Goal: Task Accomplishment & Management: Complete application form

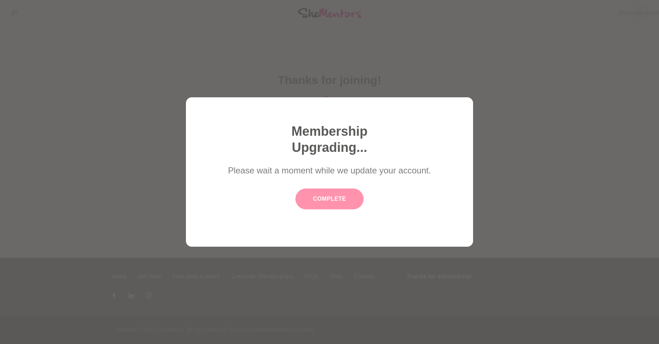
click at [346, 197] on button "Complete" at bounding box center [329, 199] width 68 height 21
click at [339, 200] on button "Complete" at bounding box center [329, 199] width 68 height 21
click at [334, 199] on button "Complete" at bounding box center [329, 199] width 68 height 21
click at [330, 203] on button "Complete" at bounding box center [329, 199] width 68 height 21
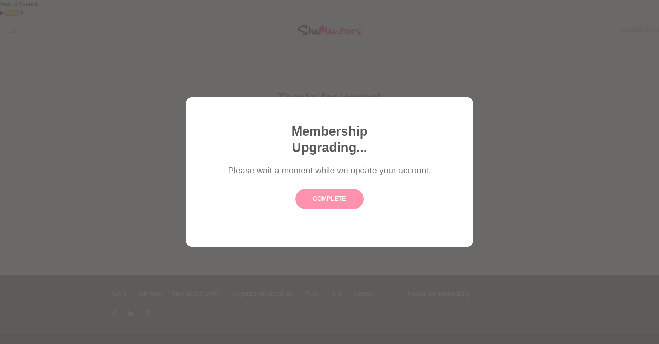
click at [345, 190] on button "Complete" at bounding box center [329, 199] width 68 height 21
click at [312, 206] on button "Complete" at bounding box center [329, 199] width 68 height 21
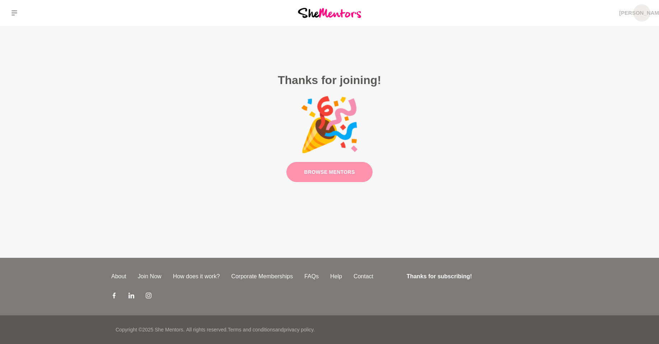
click at [334, 172] on link "Browse Mentors" at bounding box center [330, 172] width 86 height 20
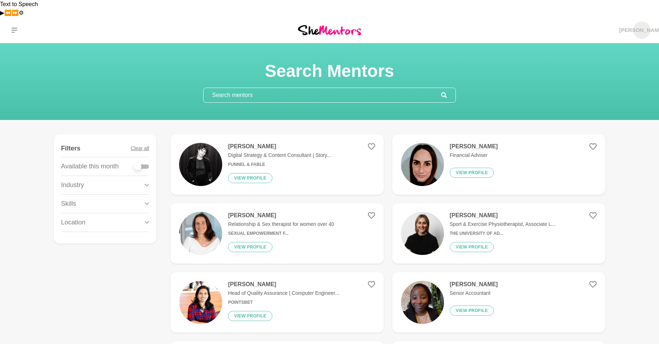
click at [139, 163] on div at bounding box center [137, 166] width 7 height 7
checkbox input "true"
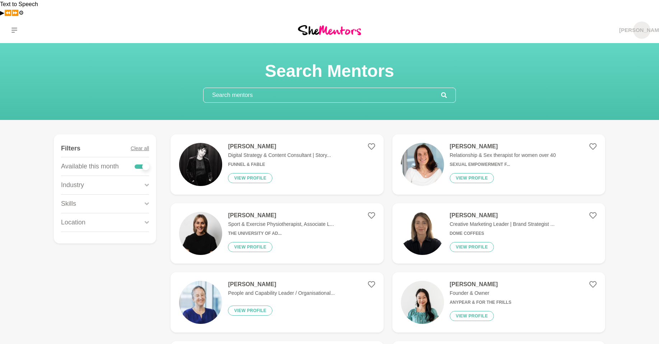
click at [145, 180] on icon at bounding box center [147, 185] width 4 height 10
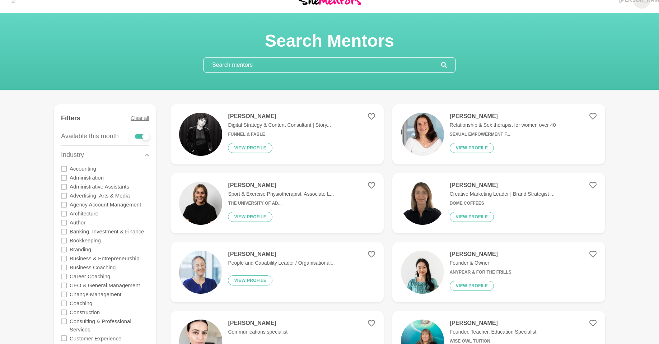
scroll to position [31, 0]
click at [65, 166] on icon at bounding box center [64, 169] width 6 height 6
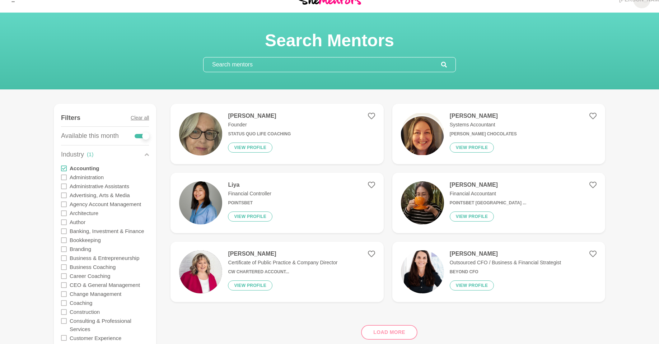
click at [390, 315] on div "Load more" at bounding box center [388, 329] width 435 height 43
click at [387, 312] on div "Load more" at bounding box center [388, 329] width 435 height 43
click at [385, 316] on div "Load more" at bounding box center [388, 329] width 435 height 43
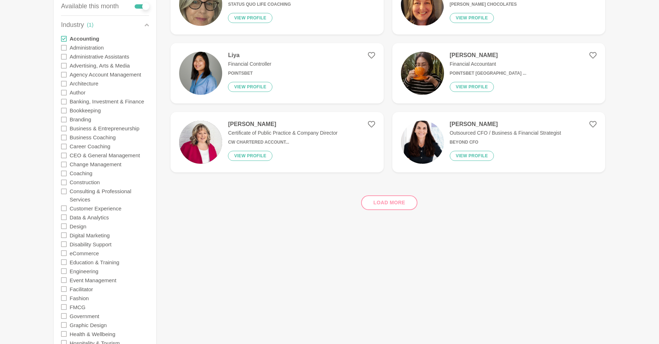
scroll to position [161, 0]
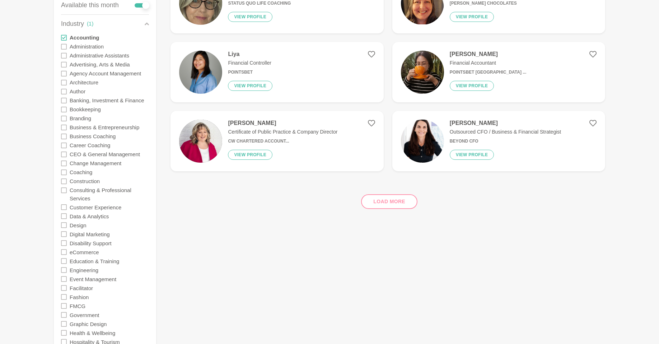
click at [66, 187] on icon at bounding box center [64, 190] width 6 height 6
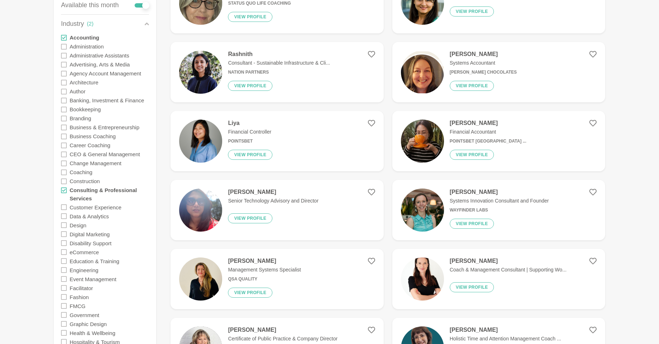
click at [66, 187] on icon at bounding box center [64, 190] width 6 height 6
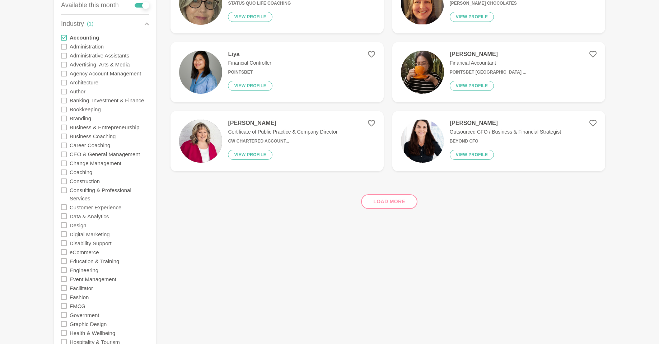
click at [388, 188] on div "Load more" at bounding box center [388, 198] width 435 height 43
drag, startPoint x: 388, startPoint y: 188, endPoint x: 384, endPoint y: 188, distance: 4.0
click at [387, 188] on div "Load more" at bounding box center [388, 198] width 435 height 43
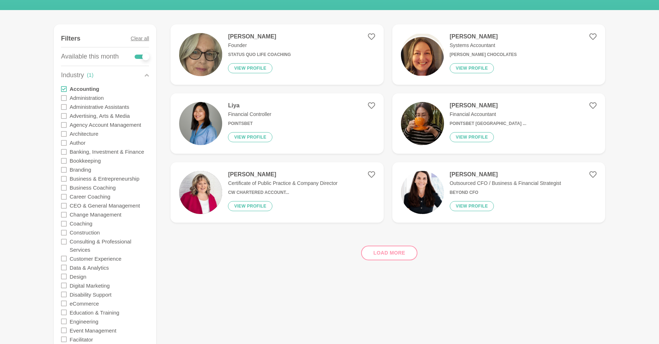
scroll to position [110, 0]
click at [260, 201] on button "View profile" at bounding box center [250, 206] width 45 height 10
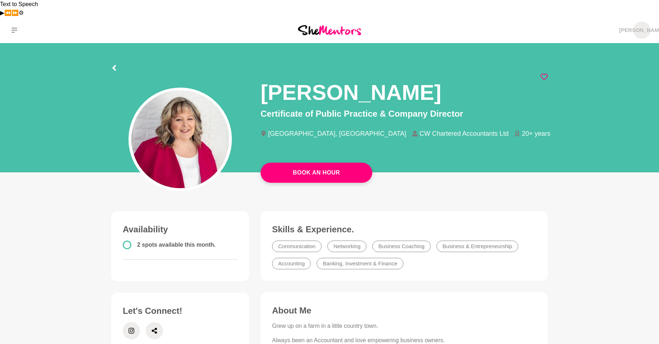
click at [546, 73] on icon at bounding box center [544, 76] width 7 height 7
drag, startPoint x: 635, startPoint y: 14, endPoint x: 628, endPoint y: 19, distance: 9.0
click at [635, 22] on span "[PERSON_NAME]" at bounding box center [641, 30] width 17 height 17
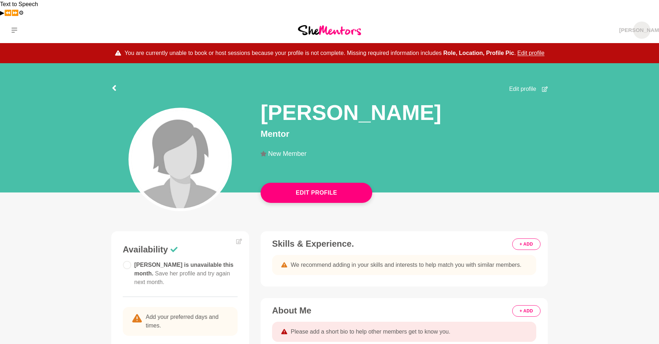
scroll to position [2, 0]
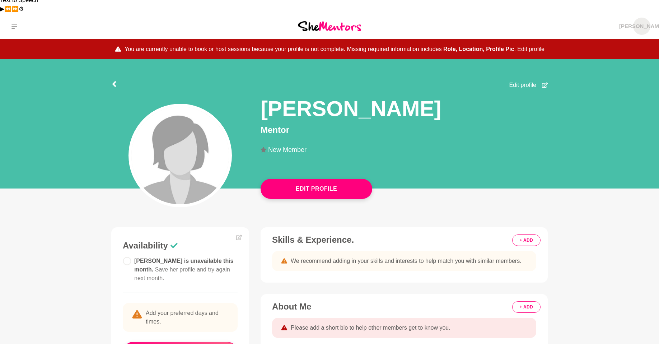
click at [186, 139] on img at bounding box center [180, 156] width 98 height 98
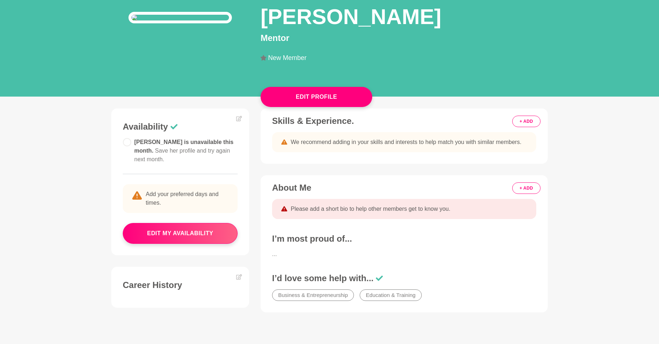
scroll to position [96, 0]
click at [380, 281] on icon at bounding box center [379, 277] width 7 height 5
click at [525, 194] on button "+ ADD" at bounding box center [526, 187] width 28 height 11
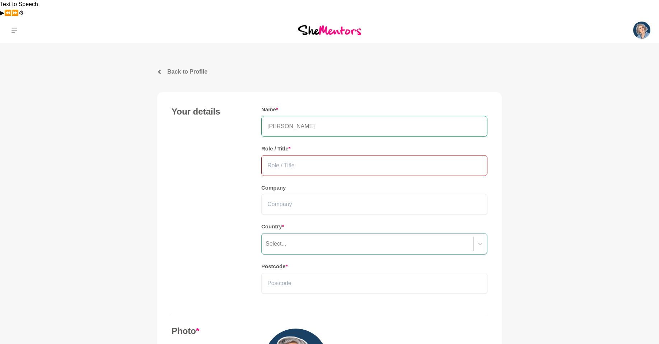
click at [296, 155] on input "text" at bounding box center [374, 165] width 226 height 21
drag, startPoint x: 292, startPoint y: 150, endPoint x: 400, endPoint y: 152, distance: 107.7
click at [400, 155] on input "Founder, Small Business Growth Club" at bounding box center [374, 165] width 226 height 21
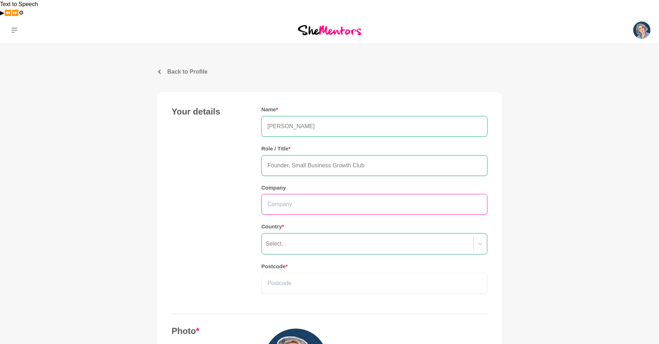
type input "Founder, Small Business Growth Club"
click at [324, 194] on input "text" at bounding box center [374, 204] width 226 height 21
paste input "Small Business Growth Club"
type input "Small Business Growth Club"
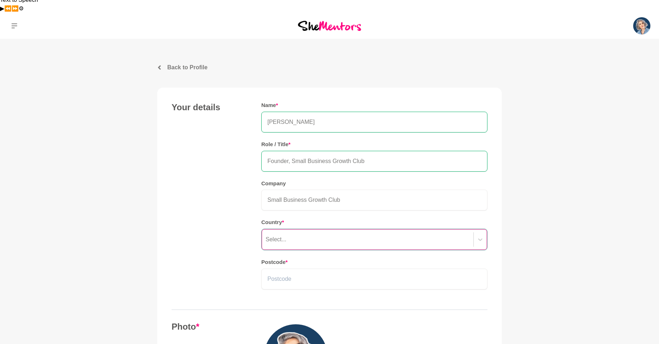
click at [320, 233] on div "Select..." at bounding box center [367, 239] width 211 height 13
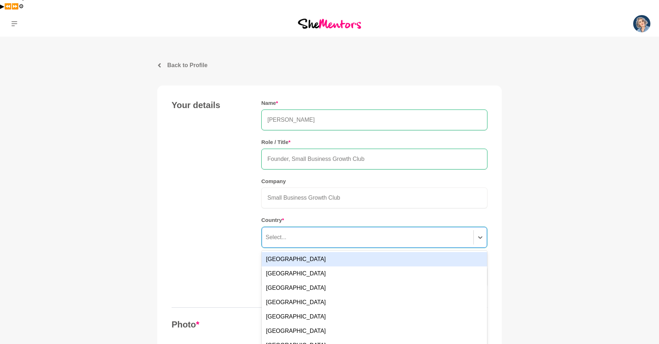
click at [298, 252] on div "[GEOGRAPHIC_DATA]" at bounding box center [374, 259] width 225 height 14
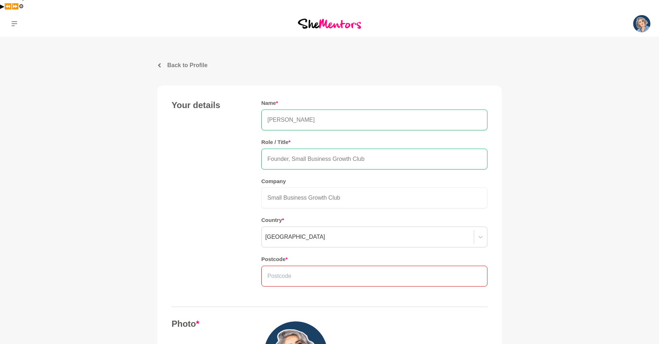
click at [299, 266] on input "text" at bounding box center [374, 276] width 226 height 21
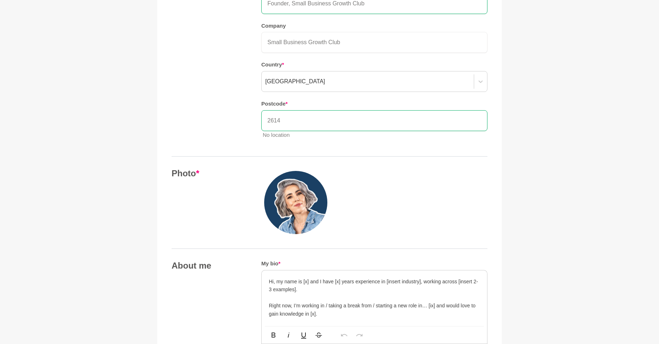
scroll to position [245, 0]
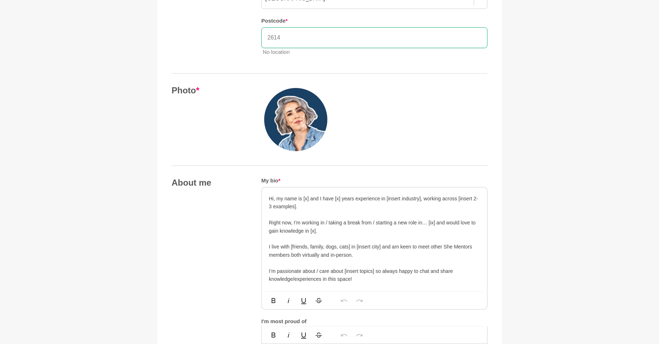
type input "2614"
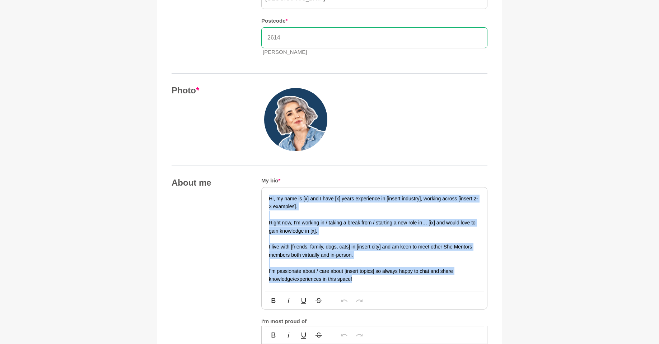
drag, startPoint x: 359, startPoint y: 262, endPoint x: 240, endPoint y: 176, distance: 147.1
click at [240, 177] on div "About me My bio * Hi, my name is [x] and I have [x] years experience in [insert…" at bounding box center [330, 302] width 316 height 251
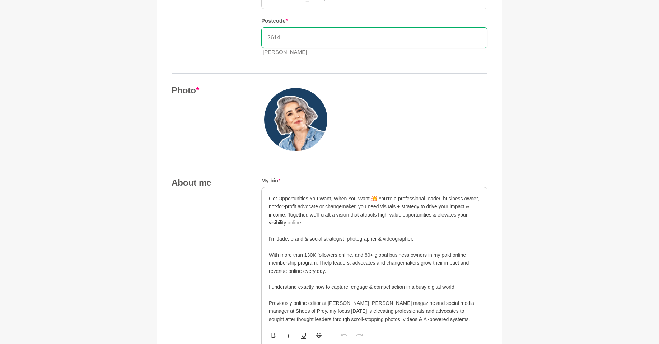
drag, startPoint x: 396, startPoint y: 221, endPoint x: 244, endPoint y: 229, distance: 151.7
click at [231, 217] on div "About me My bio * Get Opportunities You Want, When You Want 💥 You’re a professi…" at bounding box center [330, 350] width 316 height 346
click at [402, 221] on p "Get Opportunities You Want, When You Want 💥 You’re a professional leader, busin…" at bounding box center [374, 287] width 211 height 185
drag, startPoint x: 390, startPoint y: 223, endPoint x: 255, endPoint y: 233, distance: 135.0
click at [247, 223] on div "About me My bio * Get Opportunities You Want, When You Want 💥 You’re a professi…" at bounding box center [330, 350] width 316 height 346
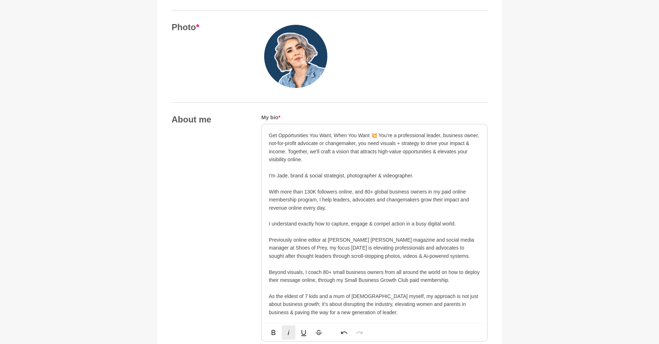
scroll to position [308, 0]
click at [274, 330] on icon "button" at bounding box center [274, 332] width 4 height 5
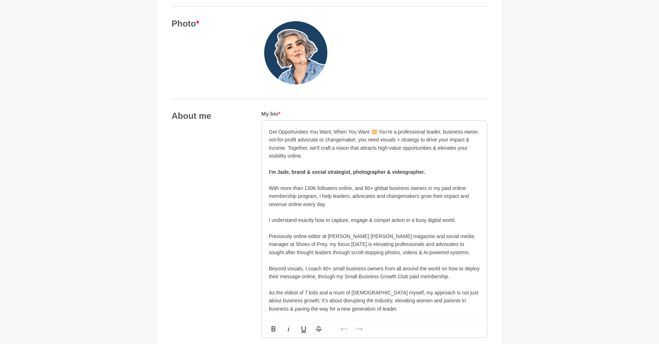
scroll to position [312, 0]
drag, startPoint x: 297, startPoint y: 123, endPoint x: 325, endPoint y: 123, distance: 27.6
click at [325, 127] on p "Get Opportunities You Want, When You Want 💥 You’re a professional leader, busin…" at bounding box center [374, 219] width 211 height 185
drag, startPoint x: 478, startPoint y: 116, endPoint x: 478, endPoint y: 126, distance: 10.1
click at [478, 127] on p "Get Opportunities You Want, When You Want 💥 You’re a professional leader, busin…" at bounding box center [374, 219] width 211 height 185
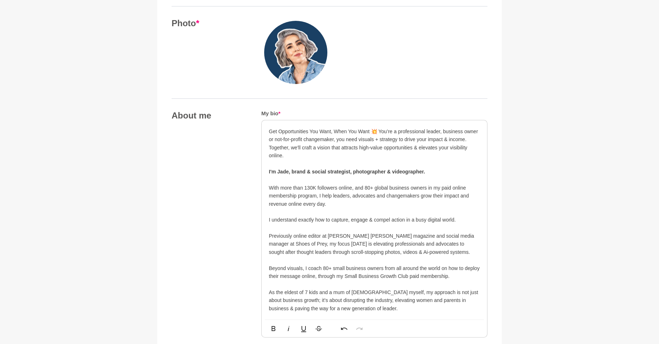
click at [269, 131] on p "Get Opportunities You Want, When You Want 💥 You’re a professional leader, busin…" at bounding box center [374, 219] width 211 height 185
drag, startPoint x: 369, startPoint y: 115, endPoint x: 260, endPoint y: 116, distance: 109.9
click at [260, 116] on div "About me My bio * Get Opportunities You Want, When You Want 💥 You’re a professi…" at bounding box center [330, 283] width 316 height 346
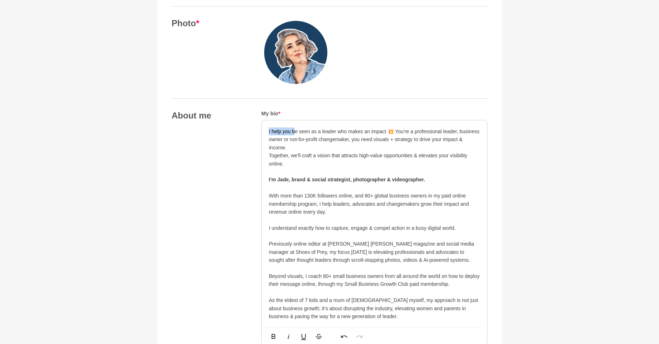
drag, startPoint x: 294, startPoint y: 115, endPoint x: 246, endPoint y: 115, distance: 48.1
click at [246, 115] on div "About me My bio * I help you be seen as a leader who makes an impact 💥 You’re a…" at bounding box center [330, 287] width 316 height 354
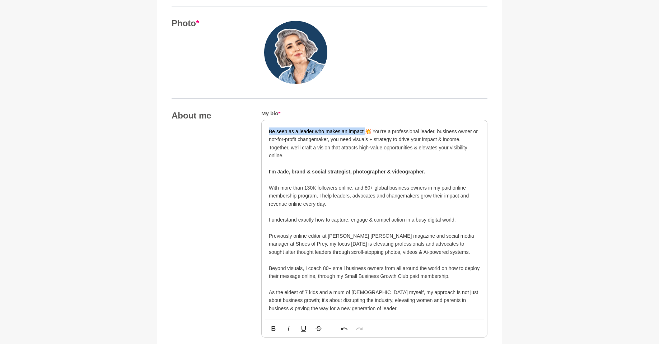
drag, startPoint x: 365, startPoint y: 115, endPoint x: 236, endPoint y: 114, distance: 128.9
click at [237, 113] on div "About me My bio * Be seen as a leader who makes an impact 💥 You’re a profession…" at bounding box center [330, 283] width 316 height 346
click at [290, 324] on icon "button" at bounding box center [288, 328] width 9 height 9
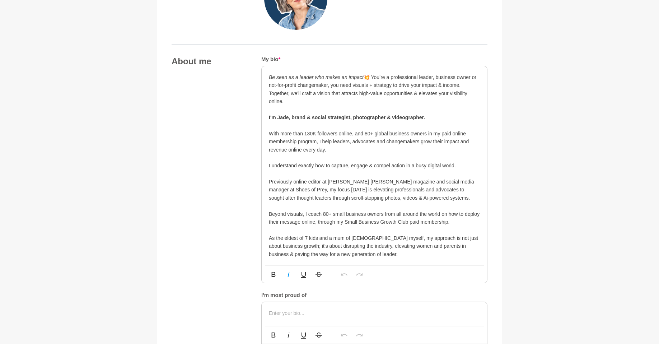
scroll to position [367, 0]
drag, startPoint x: 350, startPoint y: 205, endPoint x: 407, endPoint y: 205, distance: 56.7
click at [407, 205] on p "Together, we'll craft a vision that attracts high-value opportunities & elevate…" at bounding box center [374, 173] width 211 height 169
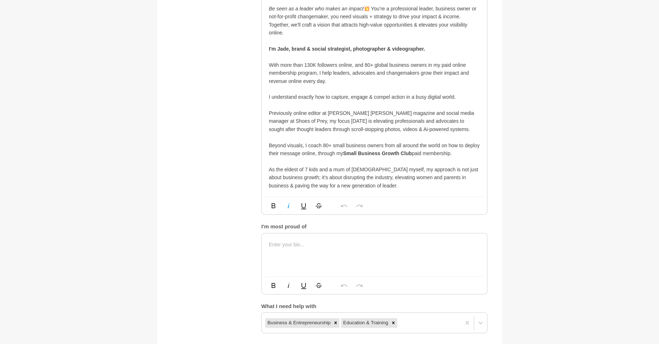
scroll to position [435, 0]
click at [317, 240] on p at bounding box center [374, 244] width 211 height 8
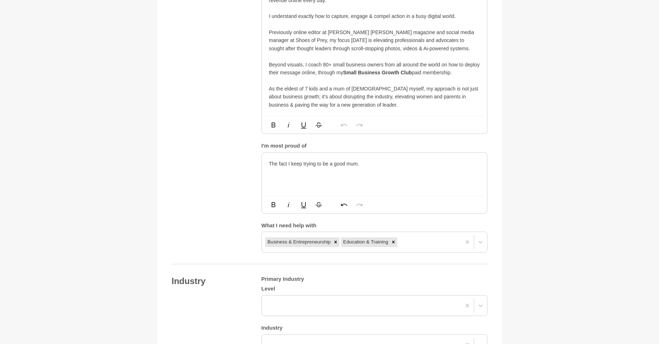
scroll to position [524, 0]
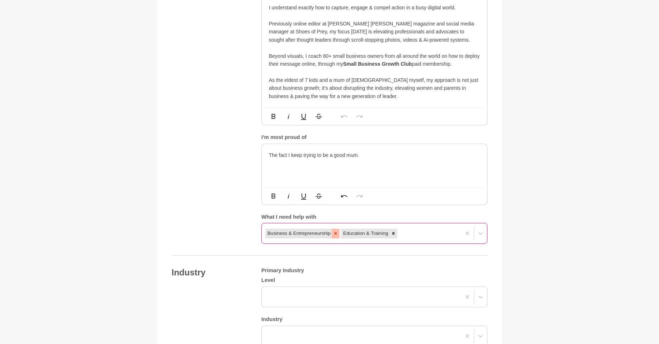
click at [333, 231] on icon at bounding box center [335, 233] width 5 height 5
click at [320, 231] on icon at bounding box center [317, 233] width 5 height 5
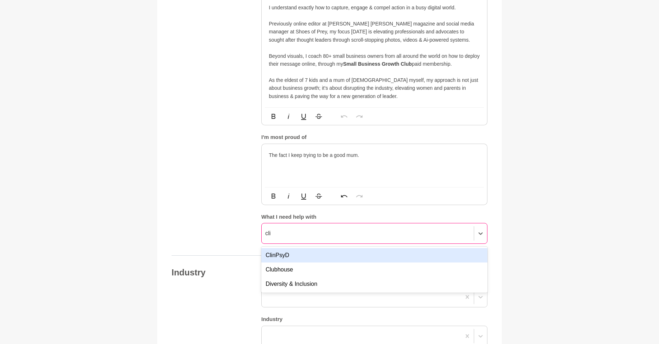
type input "client"
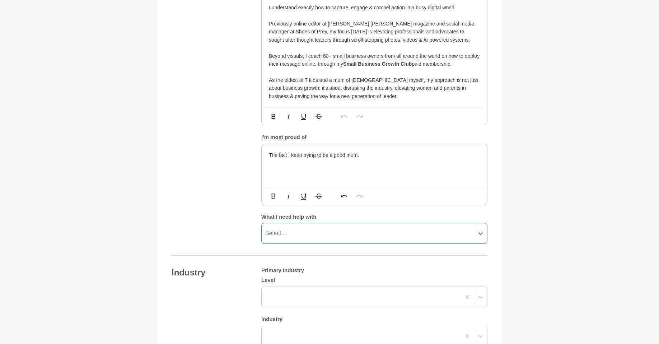
drag, startPoint x: 308, startPoint y: 218, endPoint x: 251, endPoint y: 218, distance: 56.7
click at [251, 218] on div "About me My bio * Be seen as a leader who makes an impact 💥 You’re a profession…" at bounding box center [330, 71] width 316 height 346
click at [271, 229] on div "Select..." at bounding box center [275, 233] width 21 height 9
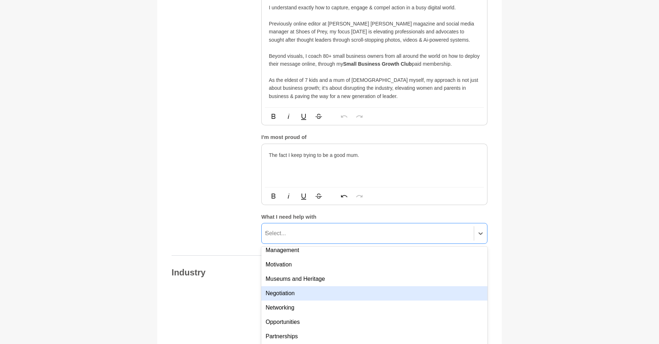
scroll to position [0, 0]
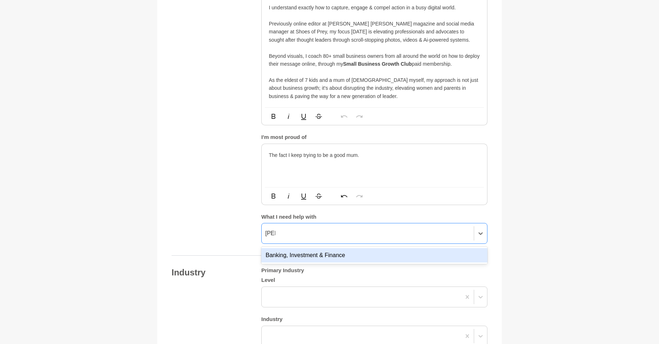
type input "financ"
click at [325, 248] on div "Banking, Investment & Finance" at bounding box center [374, 255] width 226 height 14
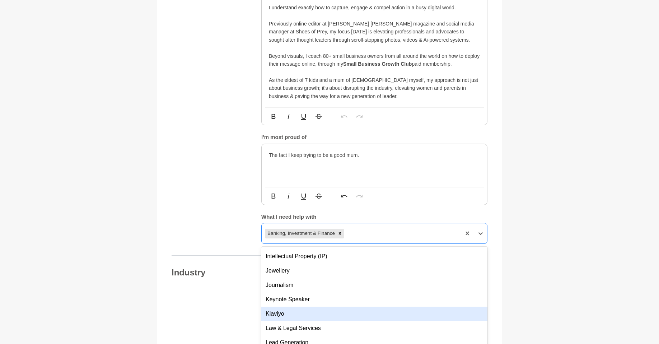
scroll to position [1694, 0]
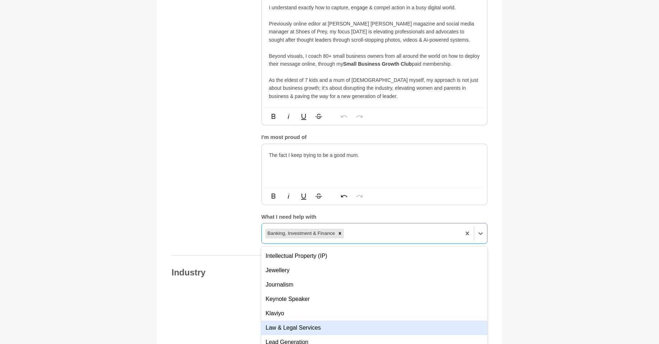
click at [326, 321] on div "Law & Legal Services" at bounding box center [374, 328] width 226 height 14
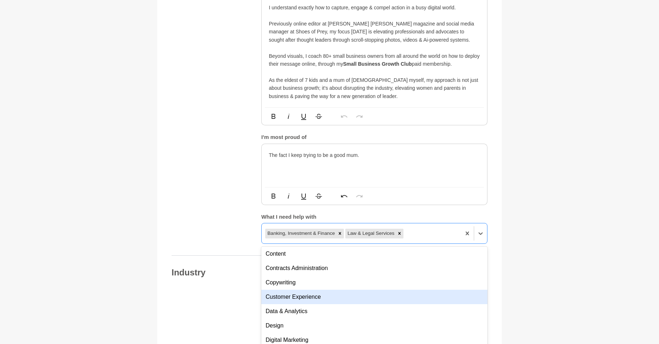
scroll to position [1186, 0]
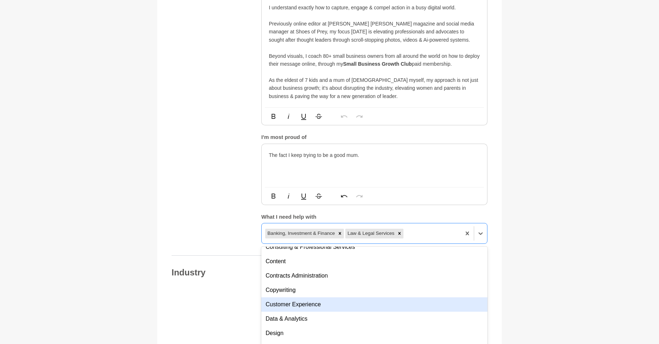
click at [557, 248] on main "Back to Profile Your details [PERSON_NAME], Small Business Growth Club Small Bu…" at bounding box center [329, 186] width 659 height 1334
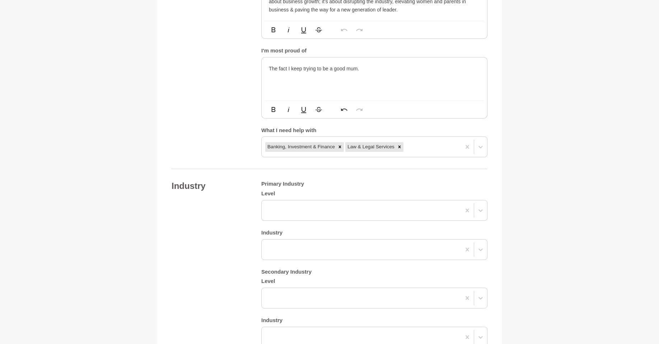
scroll to position [614, 0]
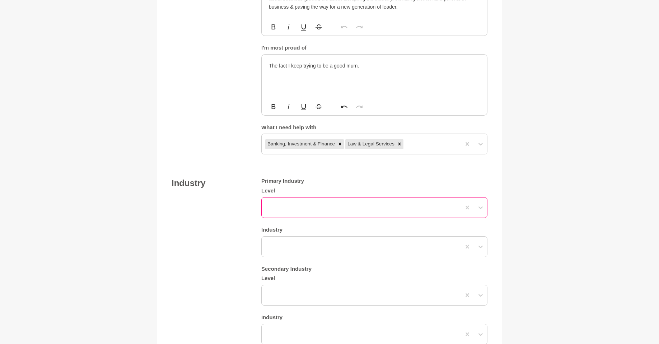
click at [352, 201] on div at bounding box center [361, 207] width 199 height 13
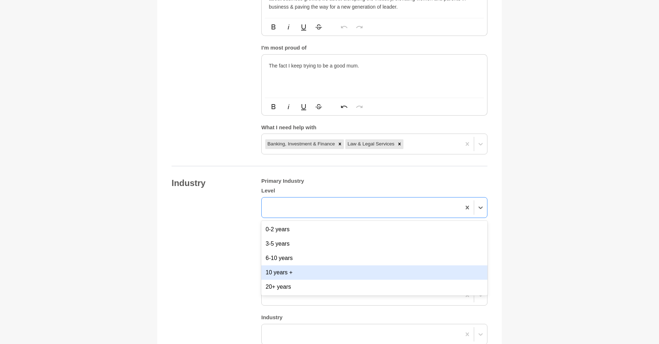
click at [297, 265] on div "10 years +" at bounding box center [374, 272] width 226 height 14
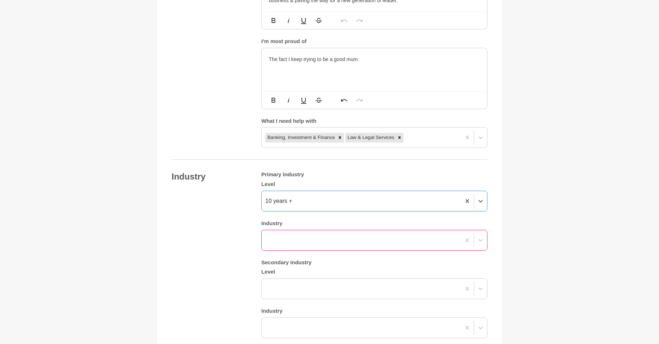
click at [302, 237] on div at bounding box center [374, 240] width 226 height 21
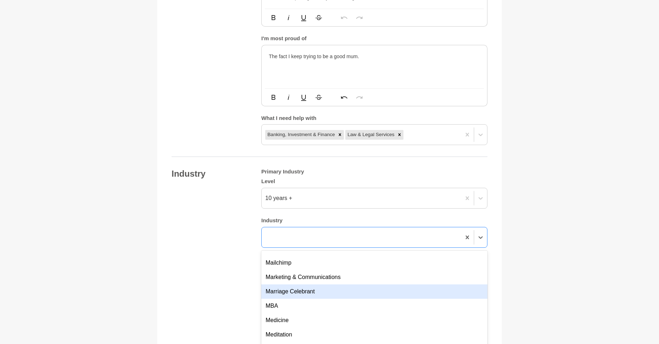
scroll to position [1063, 0]
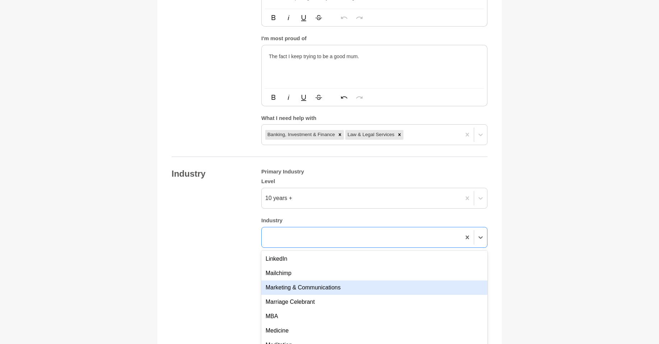
click at [321, 280] on div "Marketing & Communications" at bounding box center [374, 287] width 226 height 14
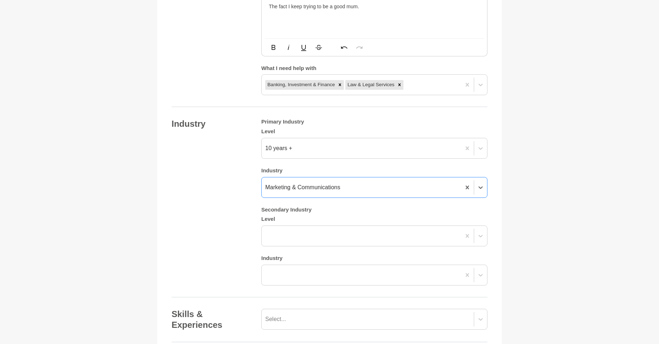
scroll to position [676, 0]
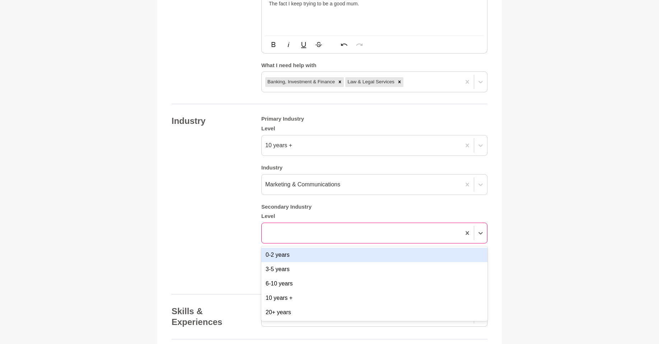
click at [284, 227] on div at bounding box center [361, 233] width 199 height 13
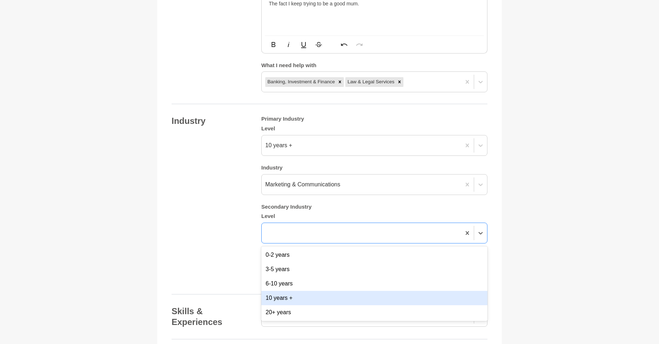
click at [285, 291] on div "10 years +" at bounding box center [374, 298] width 226 height 14
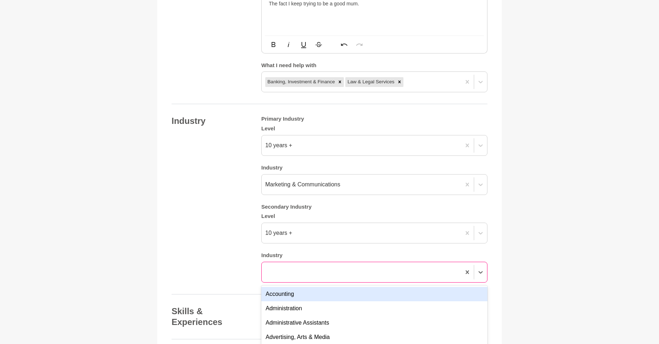
click at [285, 262] on div "option Accounting focused, 1 of 144. 144 results available. Use Up and Down to …" at bounding box center [374, 272] width 226 height 21
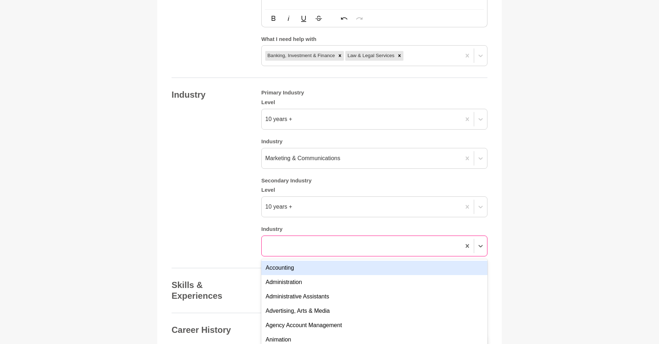
scroll to position [711, 0]
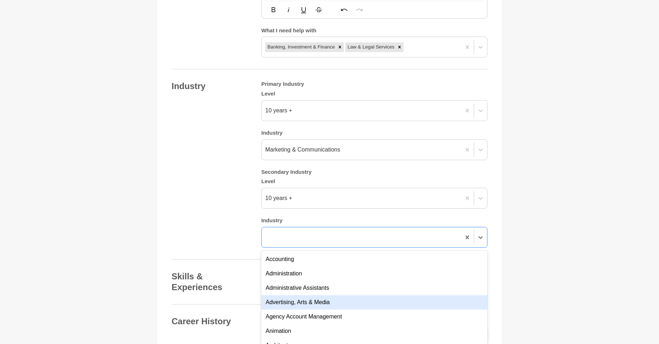
click at [315, 295] on div "Advertising, Arts & Media" at bounding box center [374, 302] width 226 height 14
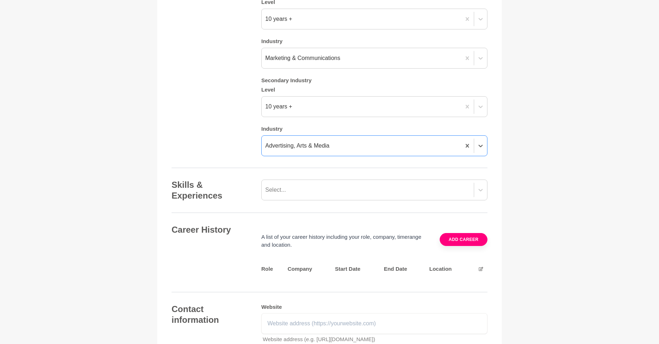
scroll to position [807, 0]
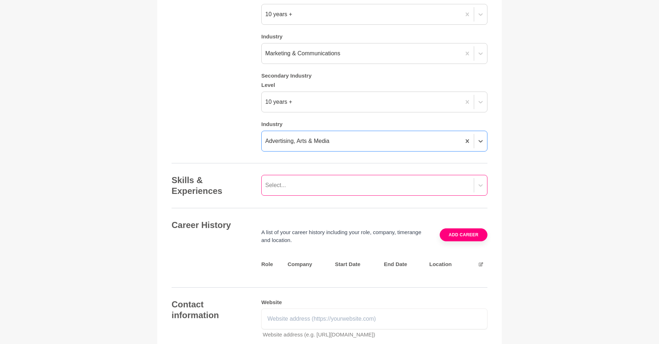
click at [275, 175] on div "Select..." at bounding box center [374, 185] width 226 height 21
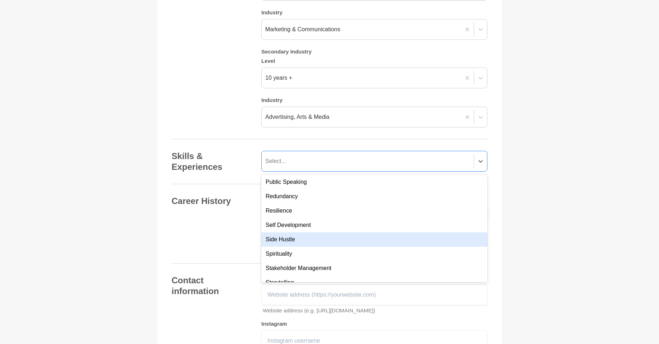
scroll to position [837, 0]
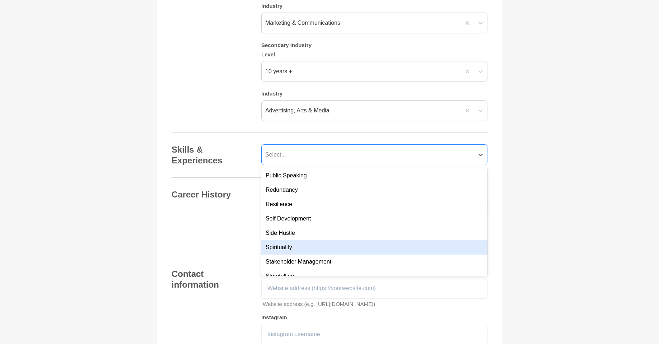
click at [228, 227] on div "Career History A list of your career history including your role, company, time…" at bounding box center [330, 217] width 316 height 56
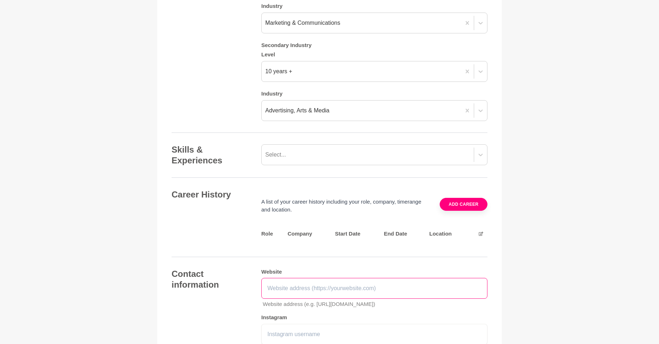
click at [282, 278] on input "text" at bounding box center [374, 288] width 226 height 21
paste input "[URL][DOMAIN_NAME]"
type input "[URL][DOMAIN_NAME]"
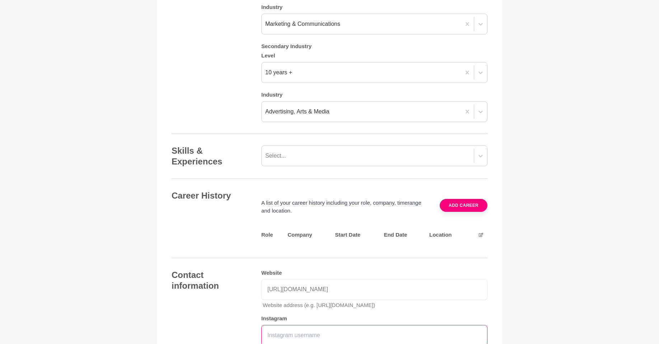
click at [326, 325] on input "text" at bounding box center [374, 335] width 226 height 21
paste input "[URL][DOMAIN_NAME]"
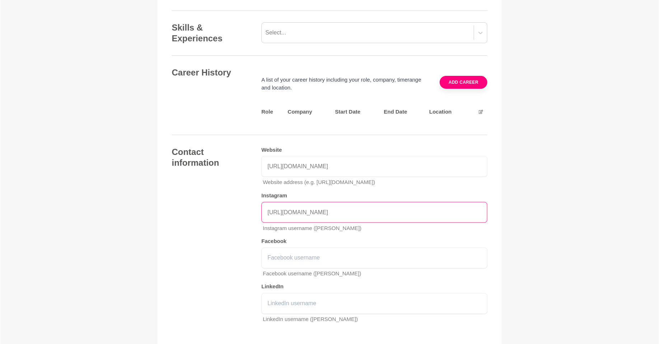
scroll to position [961, 0]
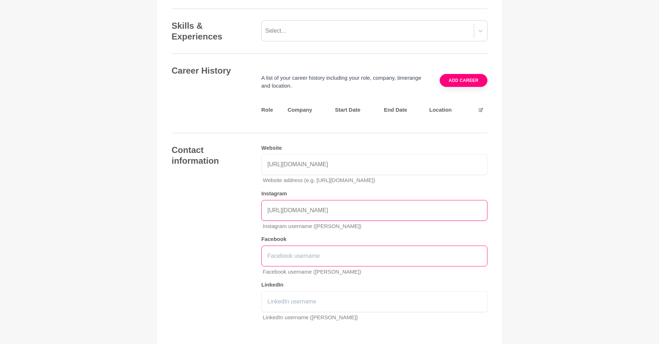
type input "[URL][DOMAIN_NAME]"
click at [302, 247] on input "text" at bounding box center [374, 256] width 226 height 21
type input "j"
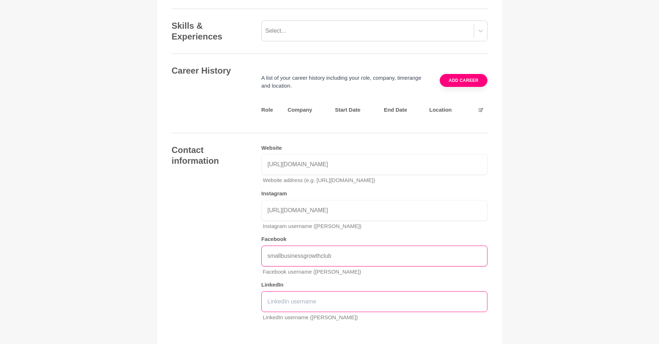
type input "smallbusinessgrowthclub"
click at [308, 291] on input "text" at bounding box center [374, 301] width 226 height 21
type input "jadewarne"
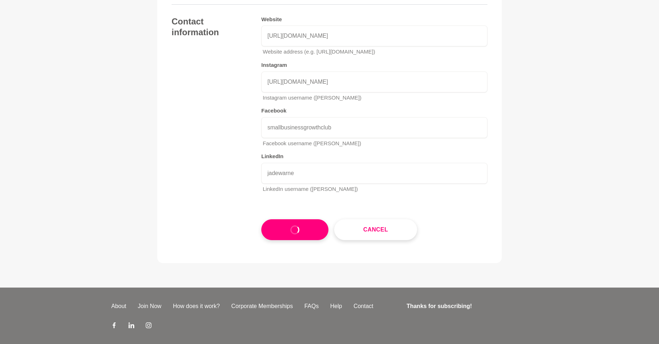
scroll to position [1102, 0]
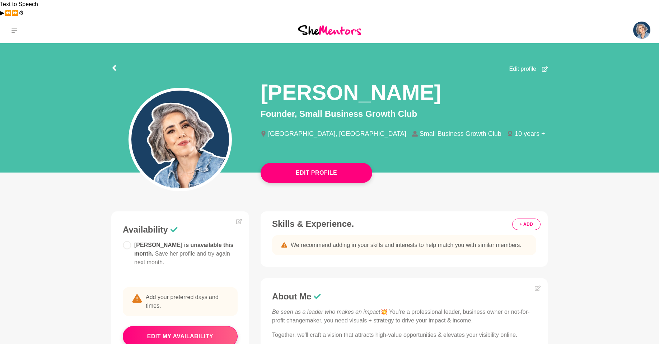
click at [533, 218] on button "+ ADD" at bounding box center [526, 223] width 28 height 11
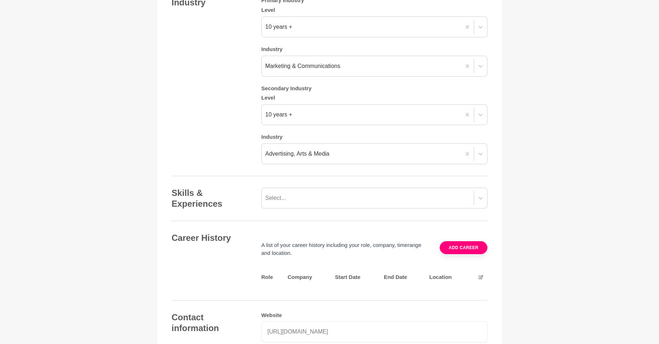
scroll to position [795, 0]
click at [300, 191] on div "Select..." at bounding box center [368, 197] width 212 height 13
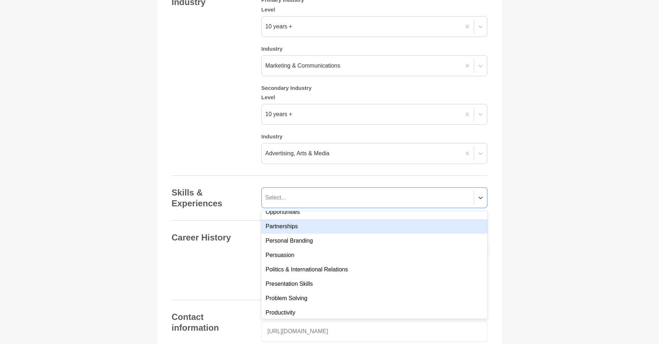
scroll to position [483, 0]
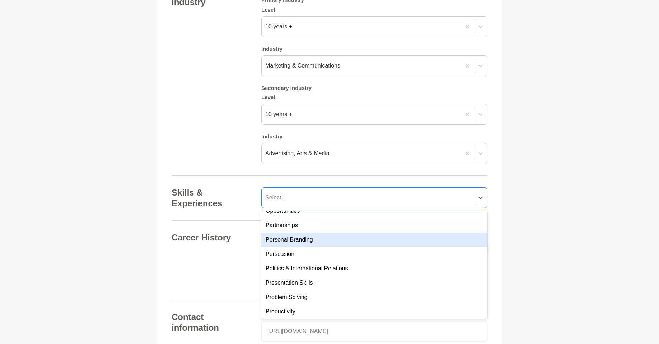
click at [285, 232] on div "Personal Branding" at bounding box center [374, 239] width 226 height 14
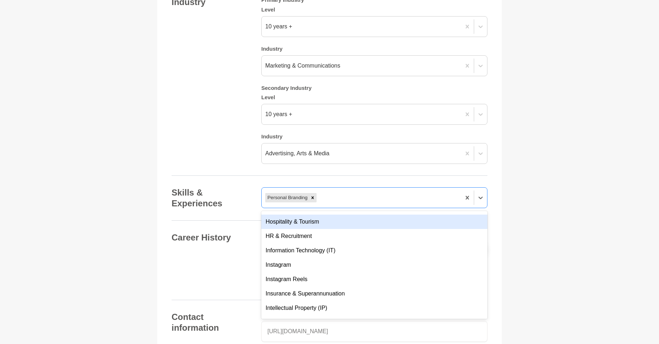
scroll to position [1613, 0]
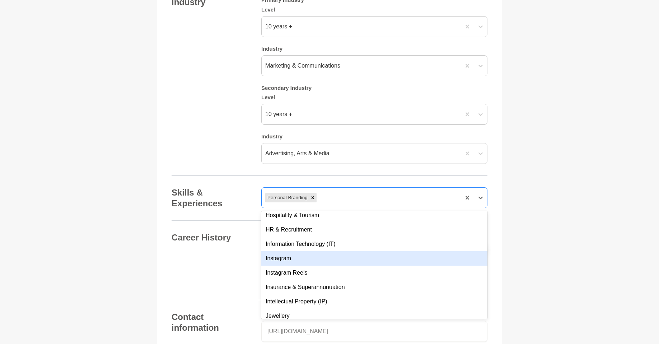
click at [282, 251] on div "Instagram" at bounding box center [374, 258] width 226 height 14
click at [288, 251] on div "Instagram Reels" at bounding box center [374, 258] width 226 height 14
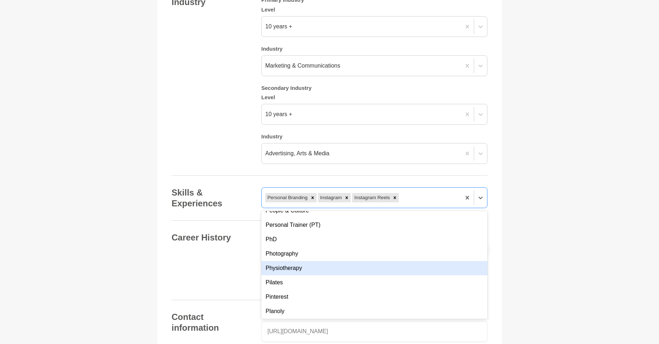
scroll to position [2181, 0]
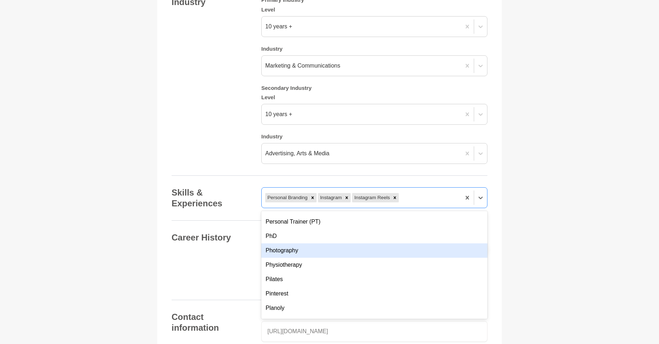
click at [291, 243] on div "Photography" at bounding box center [374, 250] width 226 height 14
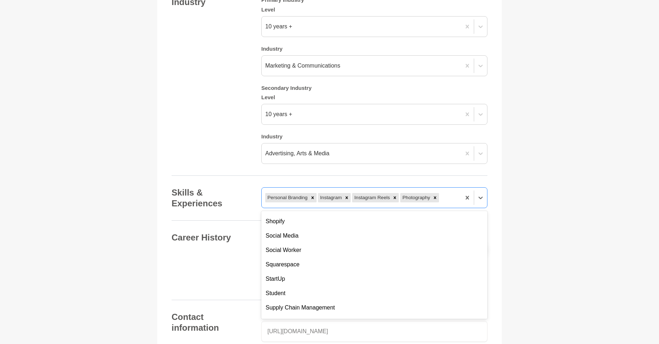
scroll to position [2442, 0]
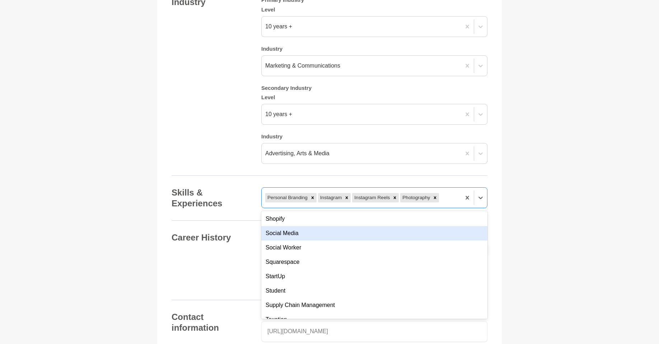
click at [293, 226] on div "Social Media" at bounding box center [374, 233] width 226 height 14
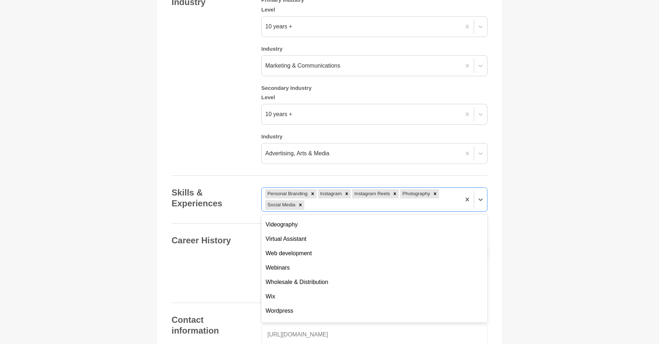
scroll to position [2685, 0]
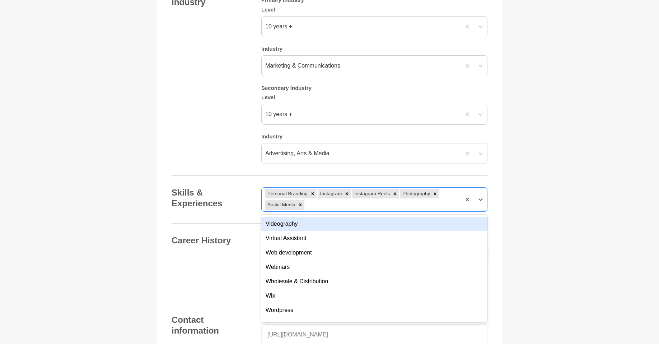
click at [293, 217] on div "Videography" at bounding box center [374, 224] width 226 height 14
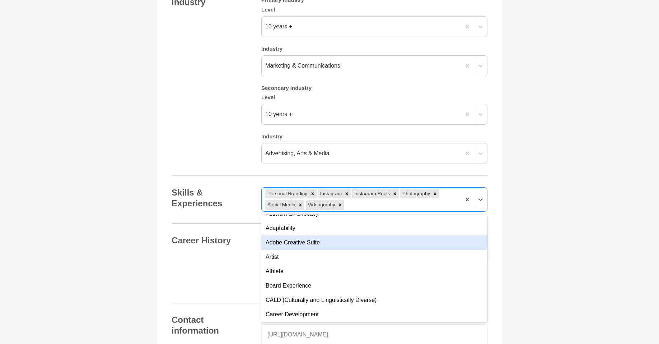
scroll to position [24, 0]
click at [313, 234] on div "Adobe Creative Suite" at bounding box center [374, 241] width 226 height 14
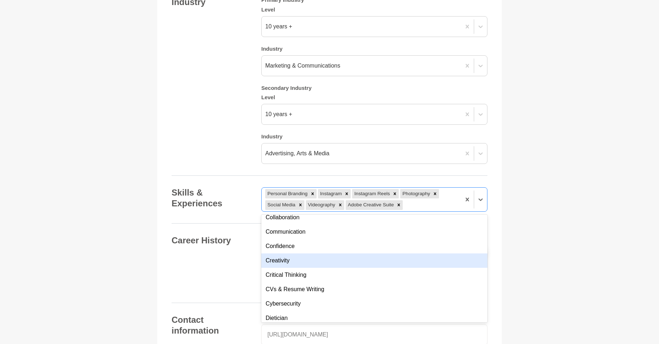
scroll to position [122, 0]
click at [289, 252] on div "Creativity" at bounding box center [374, 259] width 226 height 14
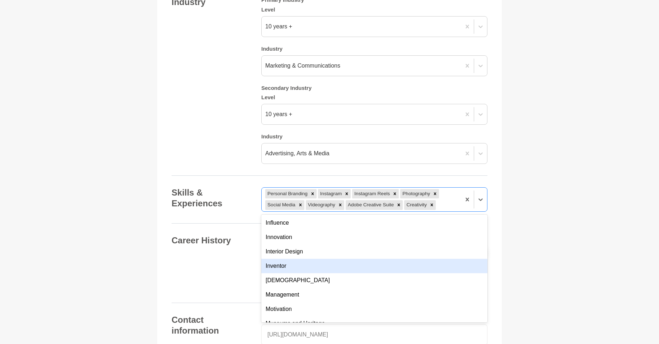
scroll to position [303, 0]
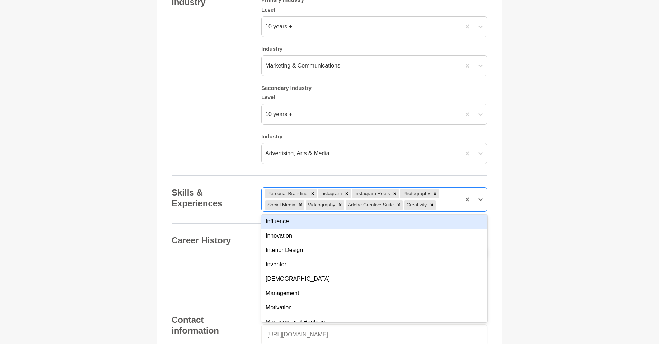
click at [294, 214] on div "Influence" at bounding box center [374, 221] width 226 height 14
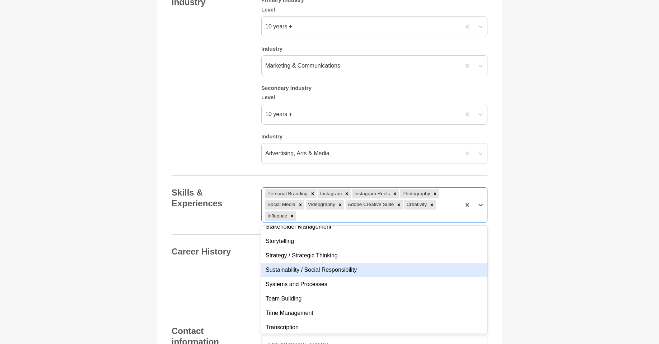
scroll to position [624, 0]
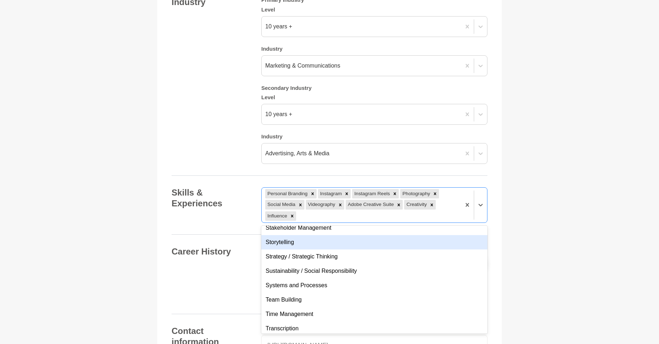
click at [293, 235] on div "Storytelling" at bounding box center [374, 242] width 226 height 14
click at [305, 235] on div "Strategy / Strategic Thinking" at bounding box center [374, 242] width 226 height 14
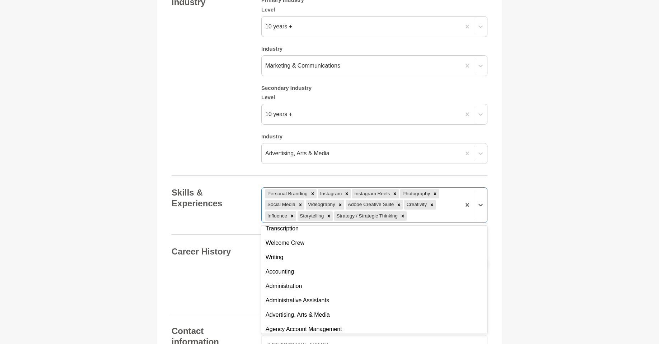
scroll to position [698, 0]
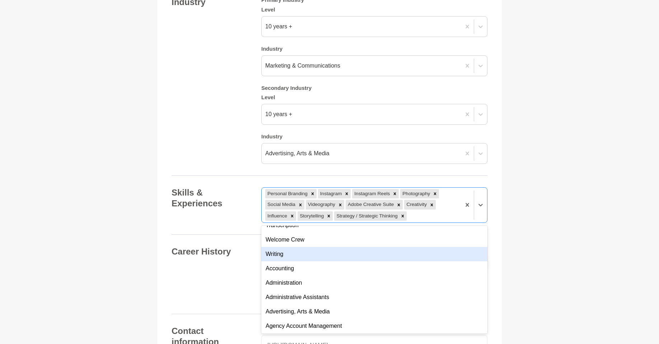
click at [296, 247] on div "Writing" at bounding box center [374, 254] width 226 height 14
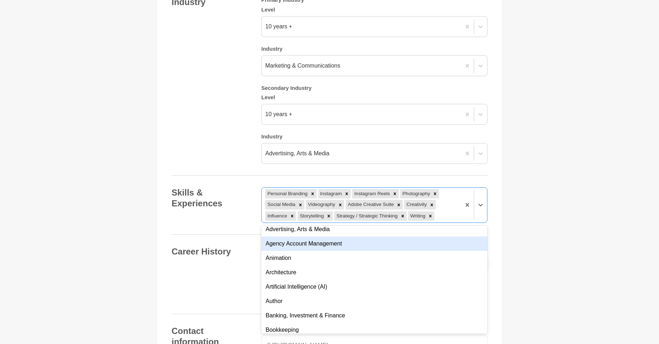
scroll to position [765, 0]
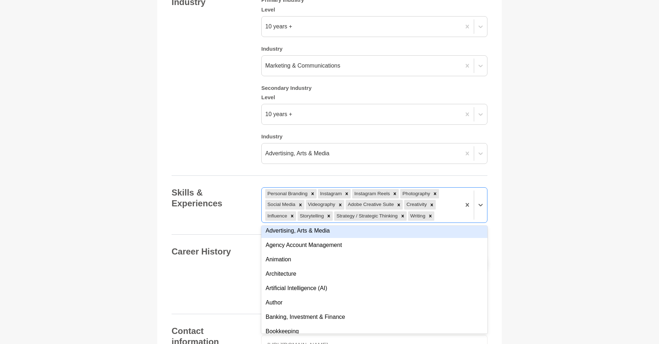
click at [310, 223] on div "Advertising, Arts & Media" at bounding box center [374, 230] width 226 height 14
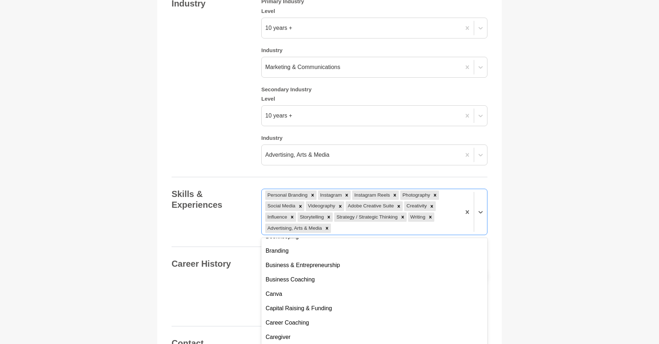
scroll to position [858, 0]
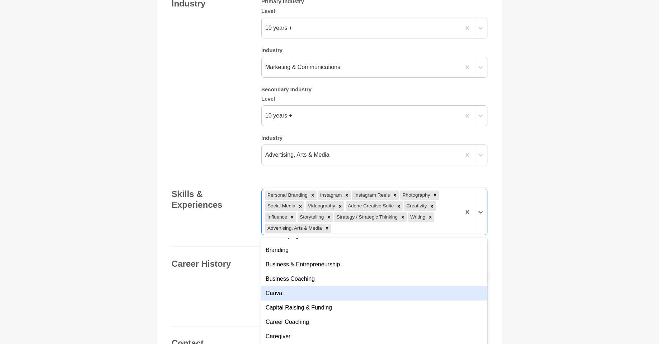
click at [285, 286] on div "Canva" at bounding box center [374, 293] width 226 height 14
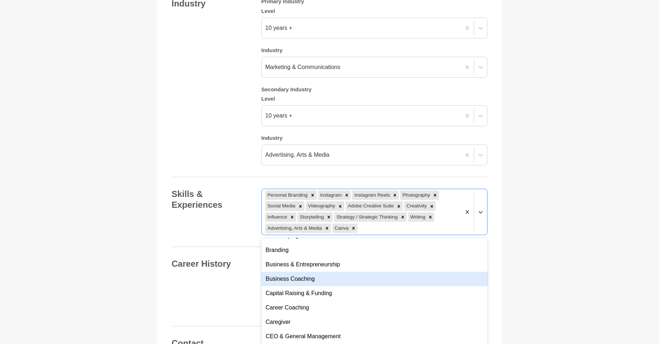
click at [312, 271] on div "Business Coaching" at bounding box center [374, 278] width 226 height 14
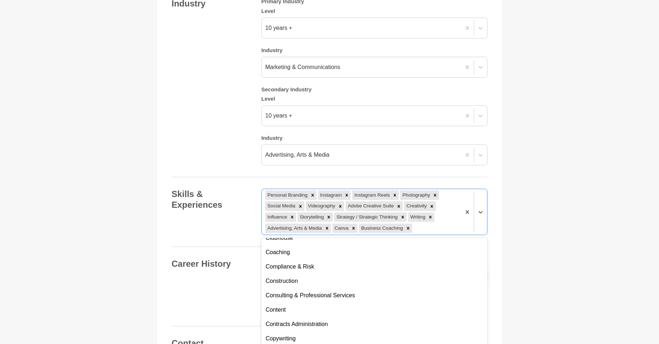
scroll to position [1000, 0]
click at [301, 302] on div "Content" at bounding box center [374, 309] width 226 height 14
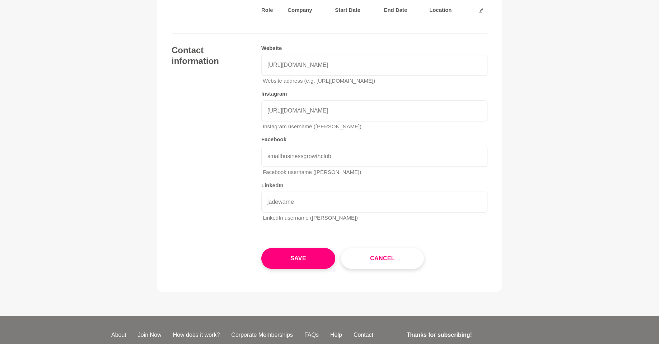
scroll to position [1127, 0]
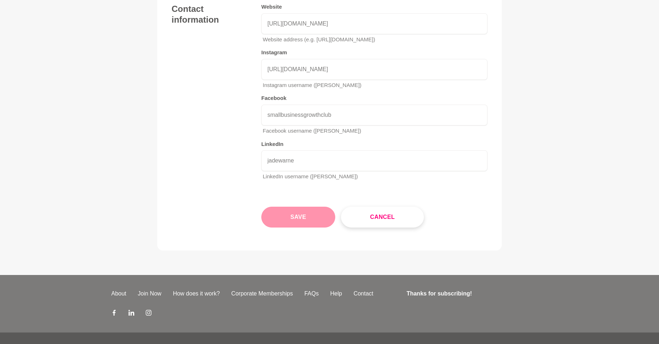
click at [316, 206] on button "Save" at bounding box center [298, 216] width 74 height 21
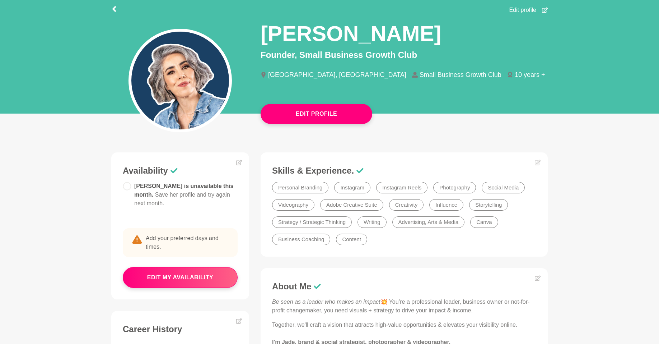
scroll to position [68, 0]
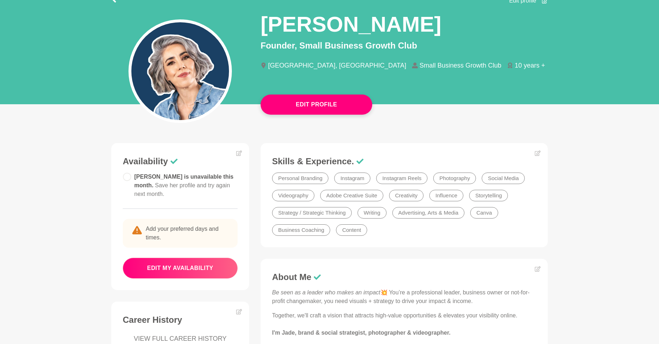
click at [193, 257] on button "edit my availability" at bounding box center [180, 267] width 115 height 21
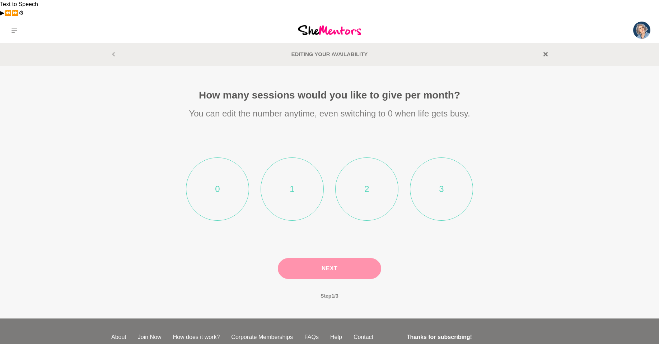
click at [300, 180] on li "1" at bounding box center [292, 188] width 63 height 63
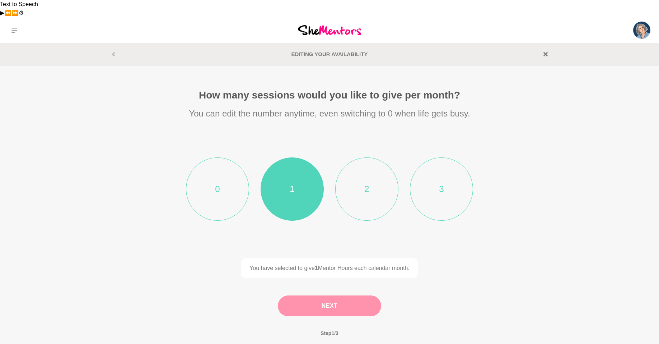
click at [341, 295] on button "Next" at bounding box center [329, 305] width 103 height 21
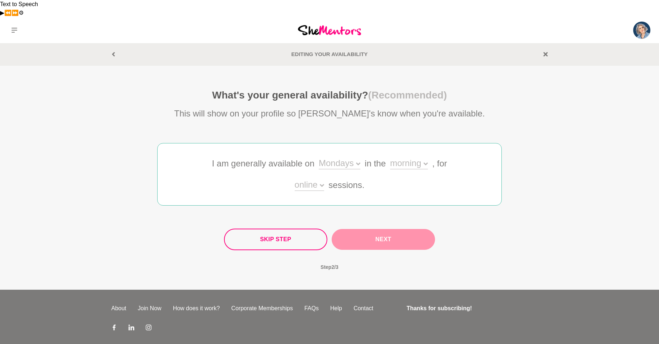
click at [339, 159] on div "Mondays" at bounding box center [340, 164] width 42 height 10
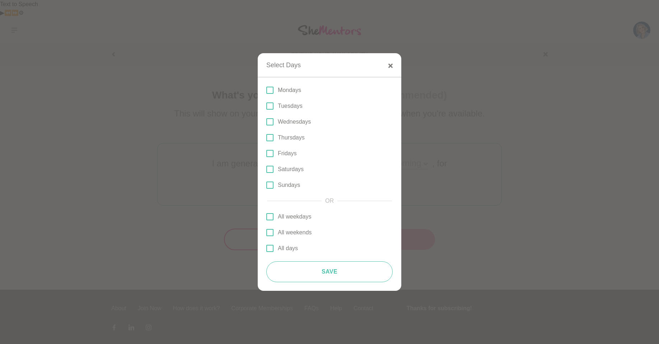
click at [281, 153] on p "Fridays" at bounding box center [287, 153] width 19 height 9
click at [266, 153] on input "Fridays" at bounding box center [266, 153] width 0 height 0
click at [426, 172] on div at bounding box center [329, 172] width 659 height 344
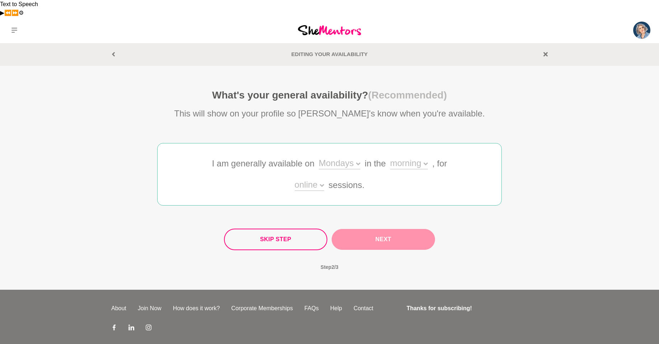
click at [378, 228] on div "Skip Step Next" at bounding box center [329, 239] width 211 height 22
click at [393, 159] on div "morning" at bounding box center [409, 164] width 38 height 10
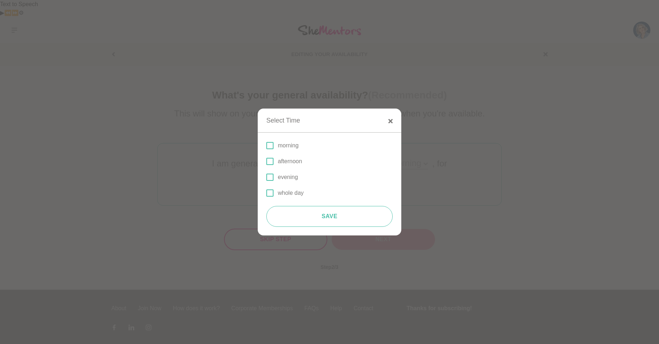
click at [285, 147] on p "morning" at bounding box center [288, 145] width 21 height 9
click at [266, 145] on input "morning" at bounding box center [266, 145] width 0 height 0
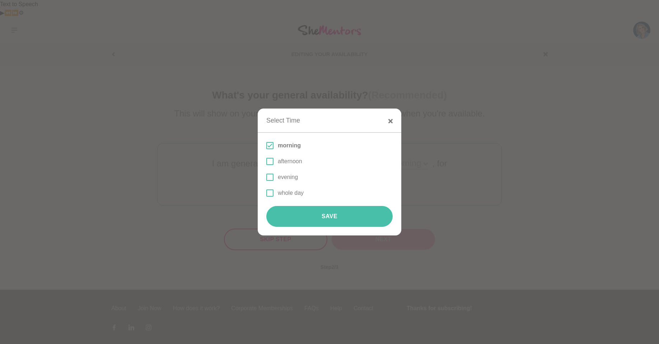
click at [355, 212] on button "Save" at bounding box center [329, 216] width 126 height 21
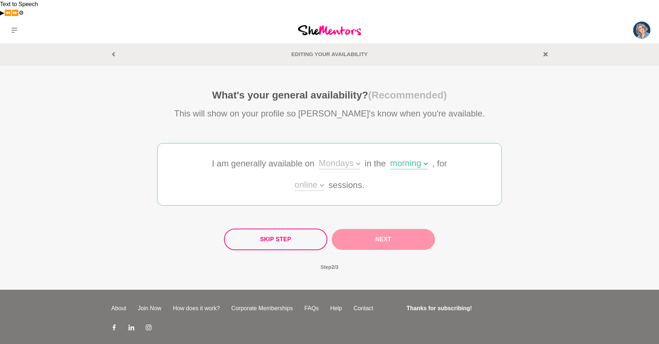
click at [321, 183] on icon at bounding box center [322, 185] width 4 height 4
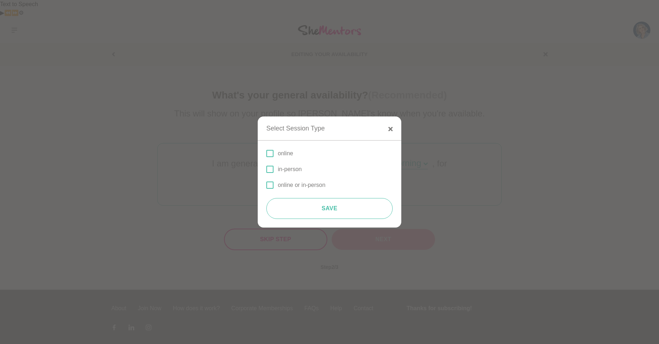
click at [269, 154] on span at bounding box center [269, 153] width 7 height 7
click at [266, 153] on input "online" at bounding box center [266, 153] width 0 height 0
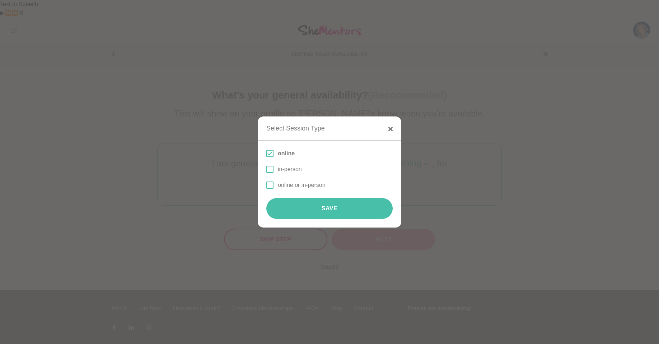
click at [327, 205] on button "Save" at bounding box center [329, 208] width 126 height 21
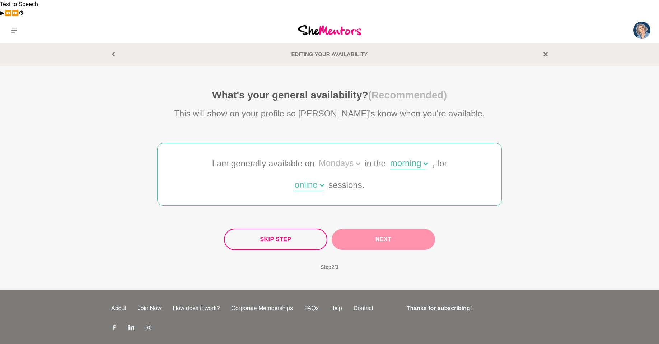
click at [382, 228] on div "Skip Step Next" at bounding box center [329, 239] width 211 height 22
click at [346, 159] on div "Mondays" at bounding box center [340, 164] width 42 height 10
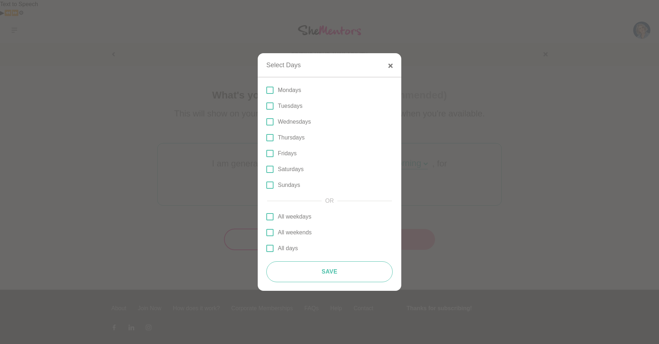
click at [281, 153] on p "Fridays" at bounding box center [287, 153] width 19 height 9
click at [266, 153] on input "Fridays" at bounding box center [266, 153] width 0 height 0
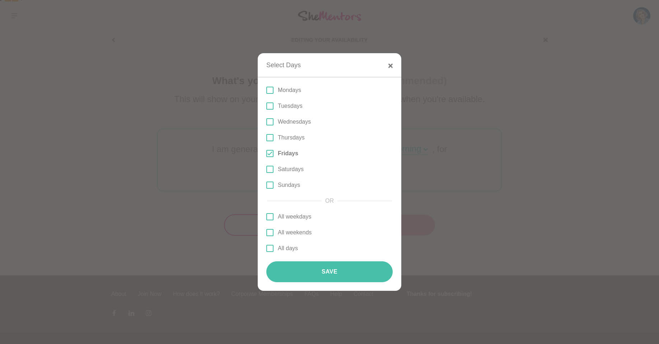
click at [343, 276] on button "Save" at bounding box center [329, 271] width 126 height 21
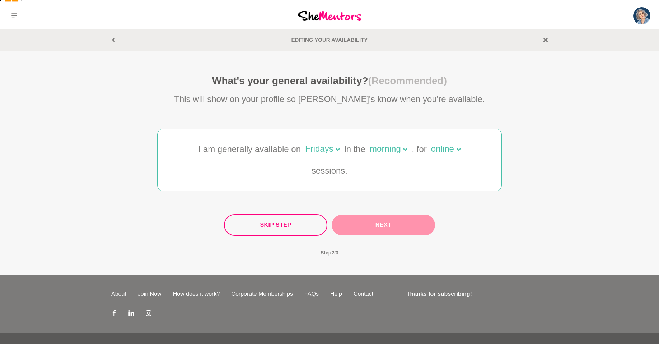
click at [391, 214] on button "Next" at bounding box center [383, 224] width 103 height 21
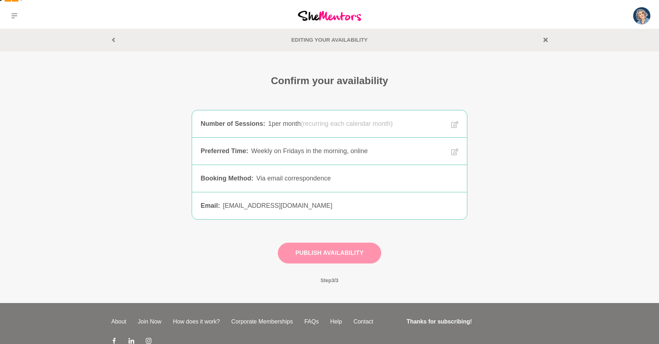
click at [361, 242] on button "Publish Availability" at bounding box center [329, 252] width 103 height 21
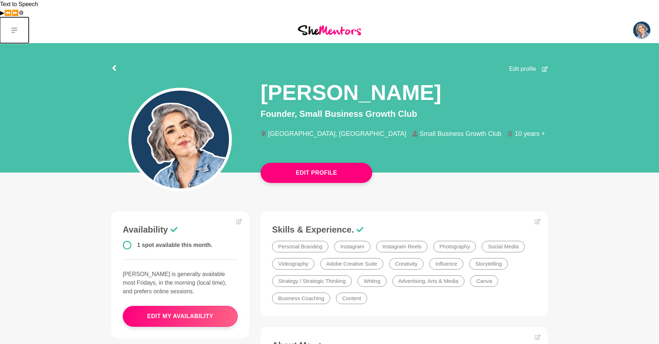
click at [13, 28] on icon at bounding box center [14, 30] width 6 height 5
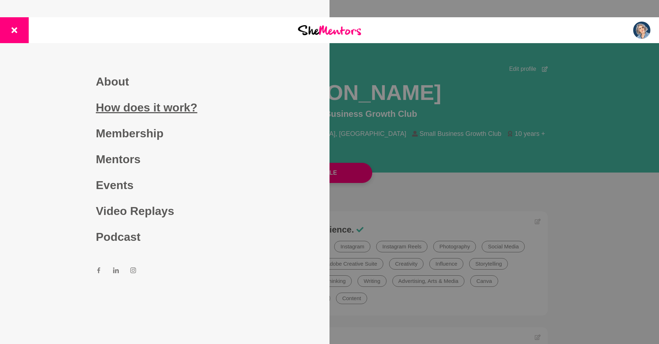
click at [154, 110] on link "How does it work?" at bounding box center [165, 107] width 138 height 26
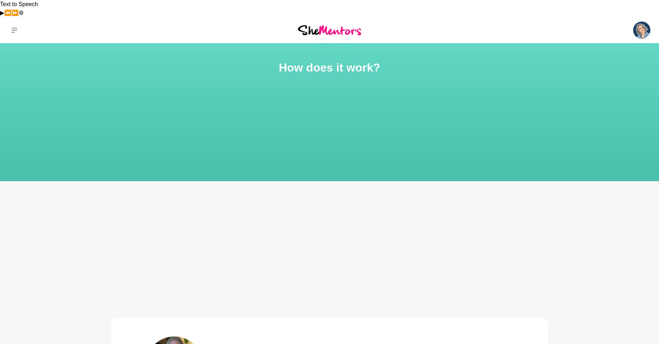
scroll to position [1, 0]
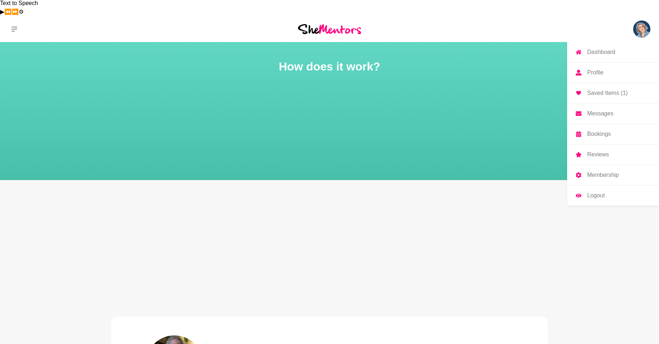
click at [638, 20] on img at bounding box center [641, 28] width 17 height 17
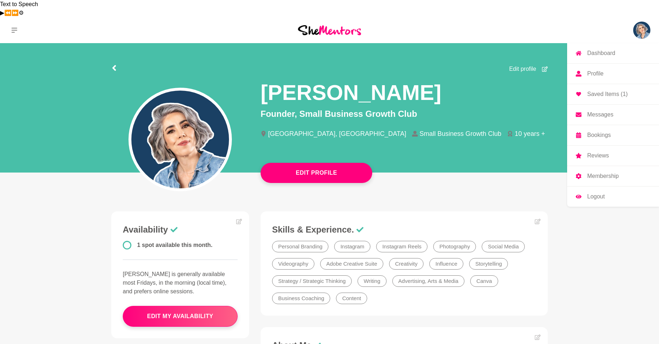
click at [644, 22] on img at bounding box center [641, 30] width 17 height 17
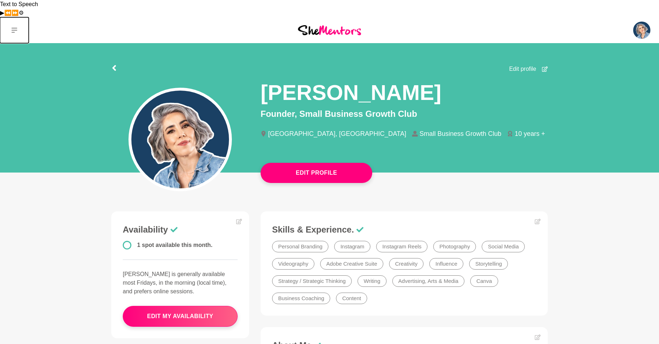
click at [13, 28] on icon at bounding box center [14, 30] width 6 height 5
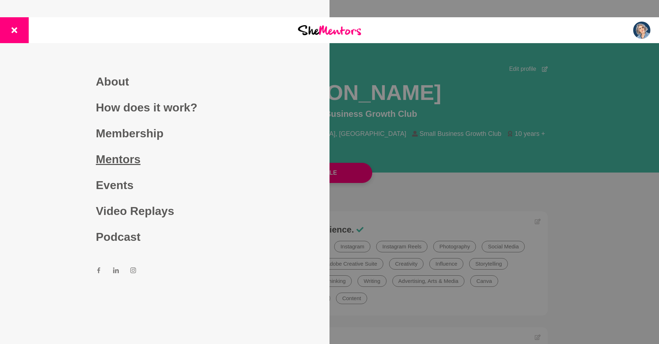
click at [121, 155] on link "Mentors" at bounding box center [165, 159] width 138 height 26
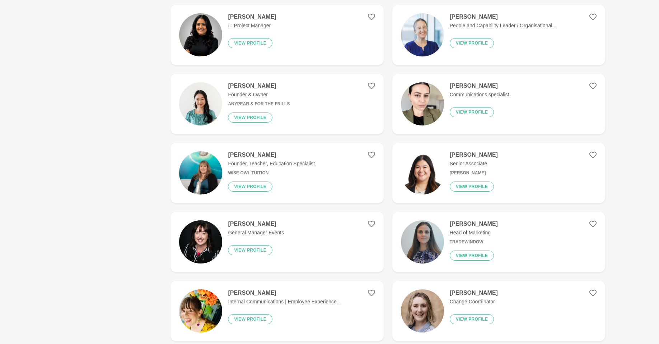
scroll to position [408, 0]
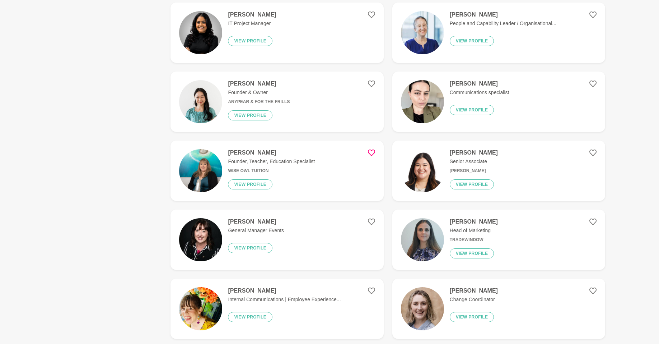
click at [372, 149] on icon at bounding box center [371, 152] width 7 height 7
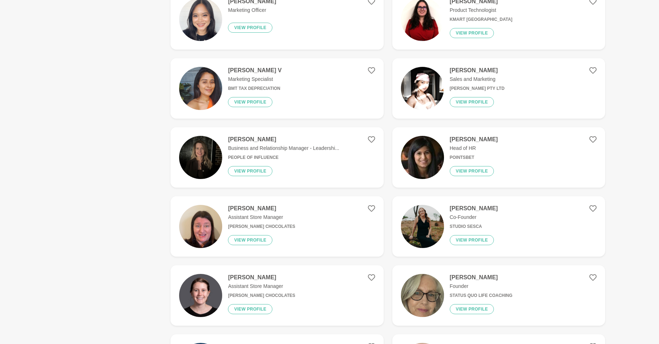
scroll to position [835, 0]
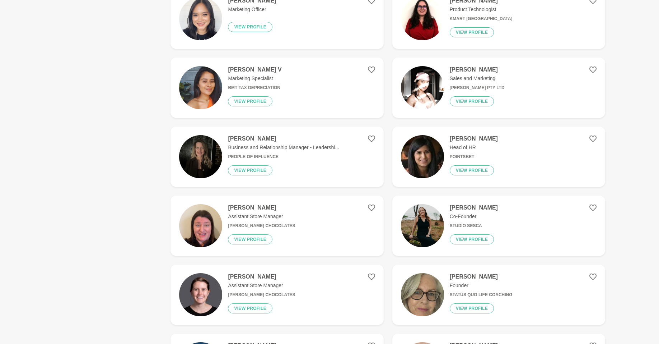
click at [262, 154] on h6 "People of Influence" at bounding box center [283, 156] width 111 height 5
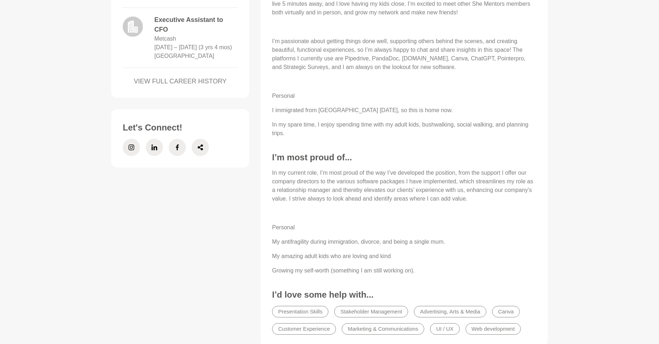
scroll to position [490, 0]
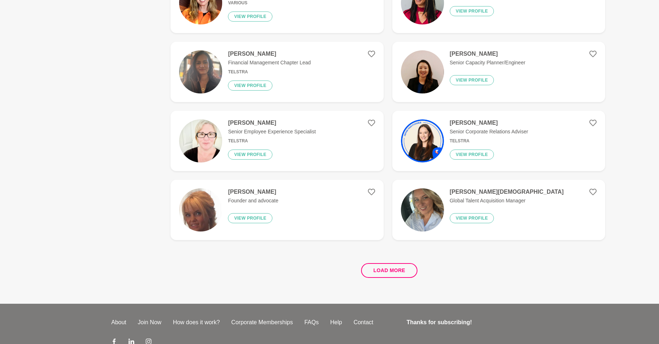
scroll to position [1269, 0]
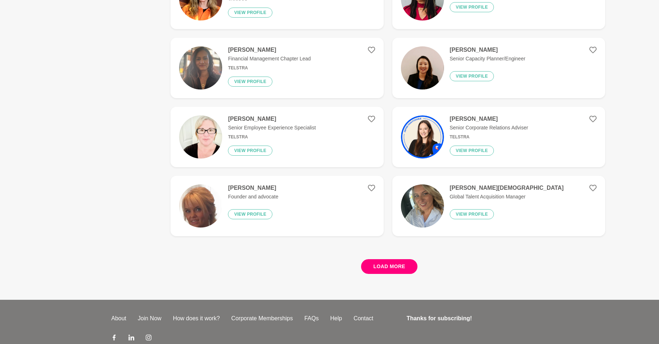
click at [393, 259] on button "Load more" at bounding box center [389, 266] width 56 height 15
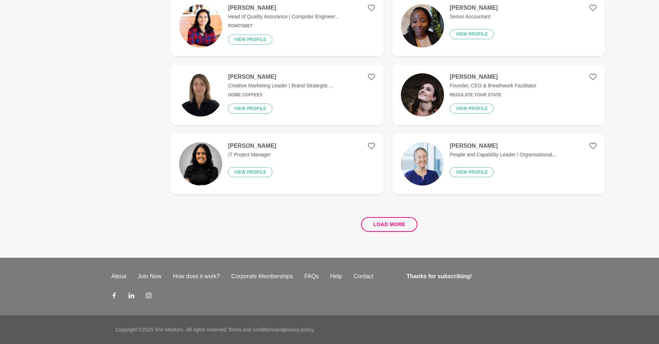
scroll to position [0, 0]
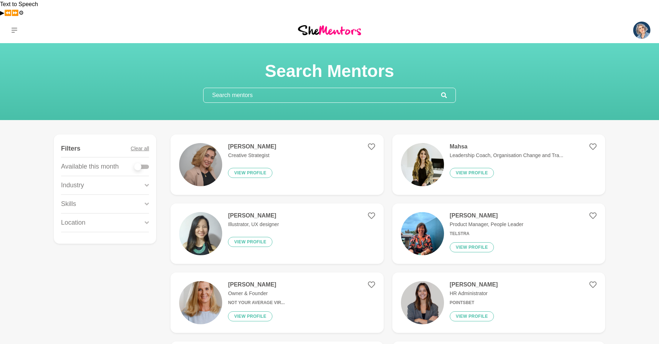
click at [248, 88] on input "text" at bounding box center [323, 95] width 238 height 14
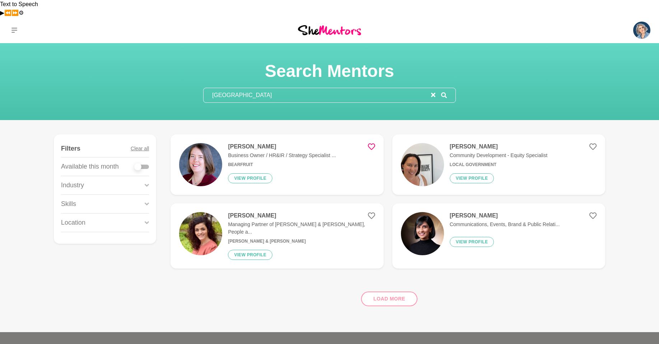
type input "[GEOGRAPHIC_DATA]"
click at [372, 143] on icon at bounding box center [371, 146] width 7 height 7
click at [591, 143] on icon at bounding box center [593, 146] width 7 height 7
click at [591, 212] on icon at bounding box center [593, 215] width 7 height 7
click at [374, 212] on icon at bounding box center [371, 215] width 7 height 7
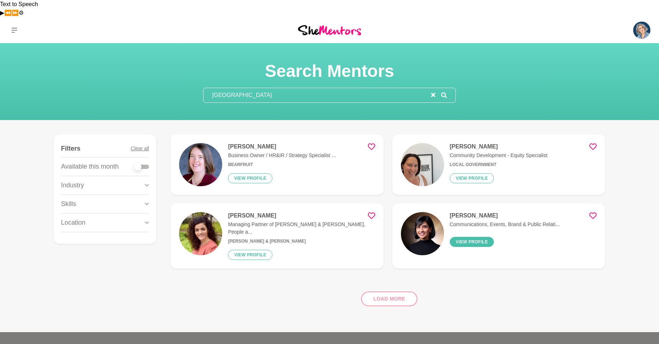
click at [480, 237] on button "View profile" at bounding box center [472, 242] width 45 height 10
click at [282, 88] on input "[GEOGRAPHIC_DATA]" at bounding box center [318, 95] width 228 height 14
click at [244, 143] on h4 "[PERSON_NAME]" at bounding box center [282, 146] width 108 height 7
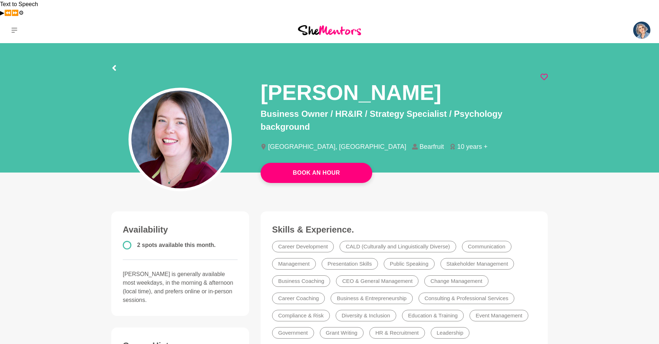
click at [542, 73] on icon at bounding box center [544, 76] width 7 height 7
click at [543, 73] on icon at bounding box center [544, 76] width 7 height 7
click at [545, 73] on icon at bounding box center [544, 76] width 7 height 7
click at [304, 163] on link "Book An Hour" at bounding box center [317, 173] width 112 height 20
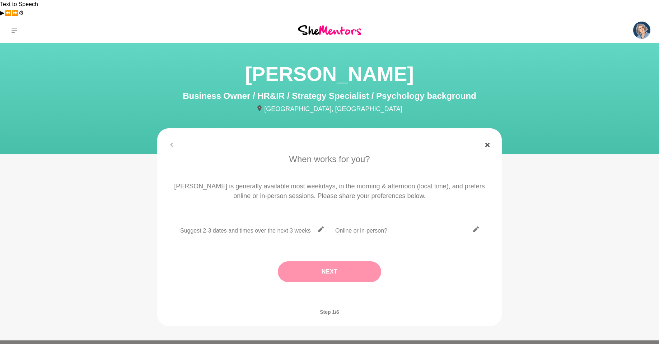
click at [489, 143] on icon at bounding box center [487, 145] width 4 height 4
